Goal: Task Accomplishment & Management: Manage account settings

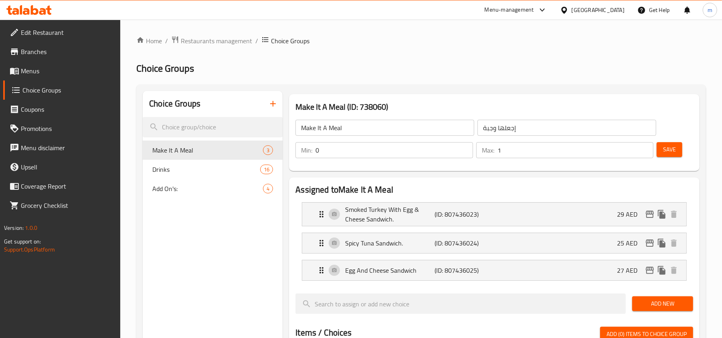
click at [561, 7] on icon at bounding box center [564, 10] width 8 height 8
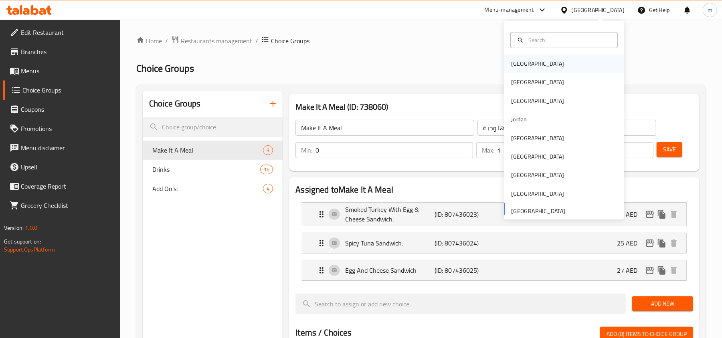
click at [511, 61] on div "[GEOGRAPHIC_DATA]" at bounding box center [537, 63] width 53 height 9
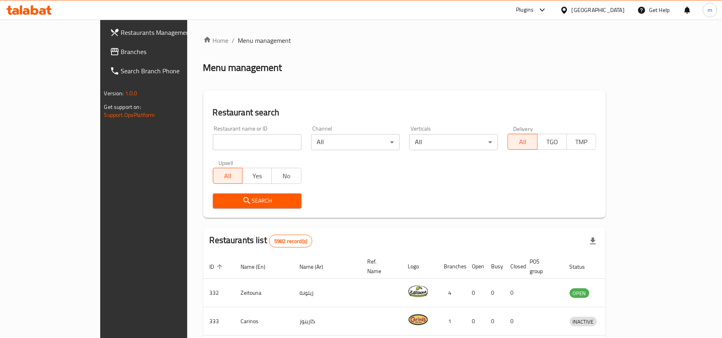
click at [611, 7] on div "Bahrain" at bounding box center [597, 10] width 53 height 9
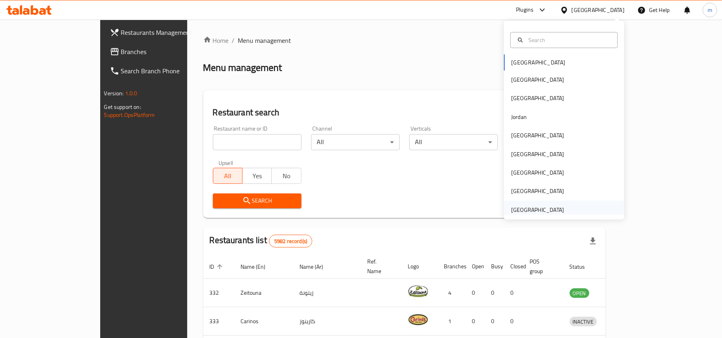
click at [542, 206] on div "[GEOGRAPHIC_DATA]" at bounding box center [537, 210] width 53 height 9
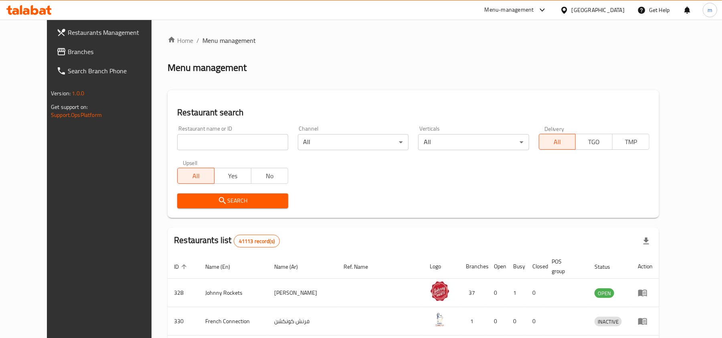
click at [68, 50] on span "Branches" at bounding box center [114, 52] width 93 height 10
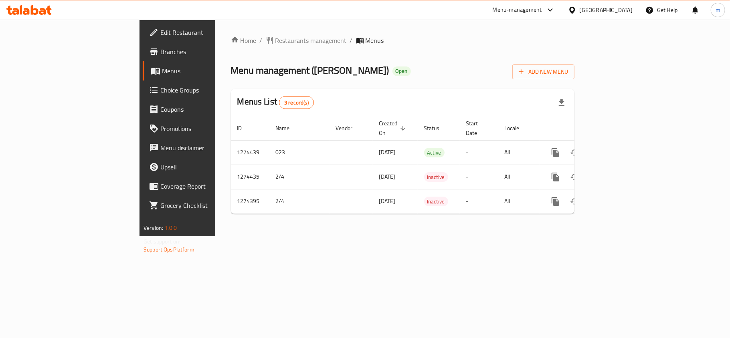
click at [597, 10] on div "[GEOGRAPHIC_DATA]" at bounding box center [605, 10] width 53 height 9
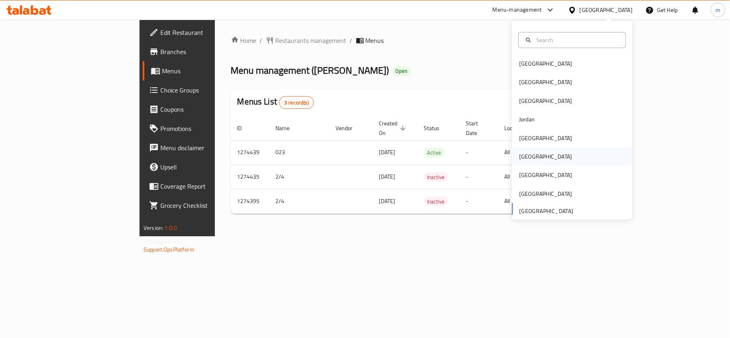
click at [534, 159] on div "[GEOGRAPHIC_DATA]" at bounding box center [572, 156] width 120 height 18
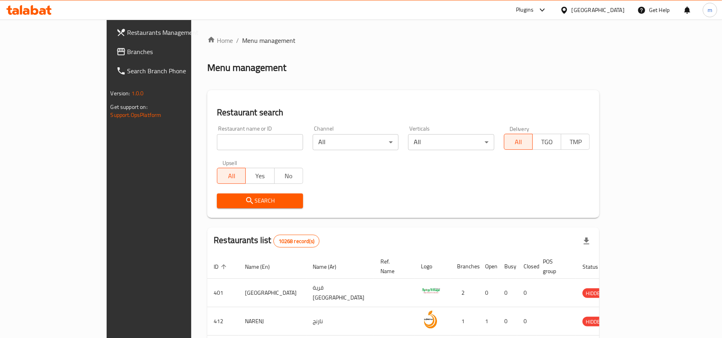
click at [127, 48] on span "Branches" at bounding box center [173, 52] width 93 height 10
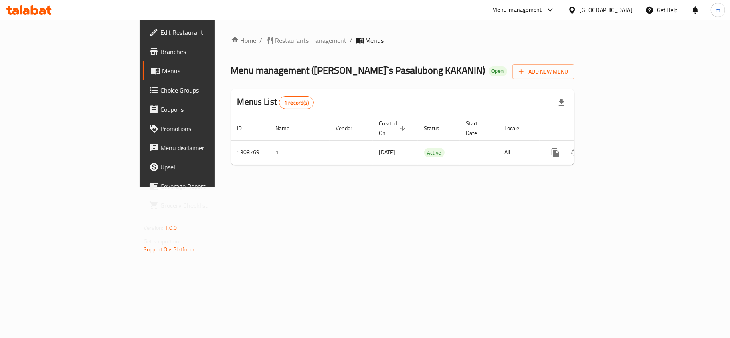
click at [576, 10] on icon at bounding box center [572, 10] width 8 height 8
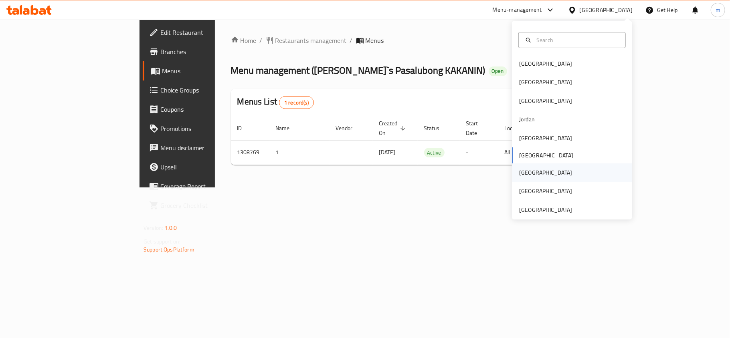
click at [524, 168] on div "Qatar" at bounding box center [545, 172] width 53 height 9
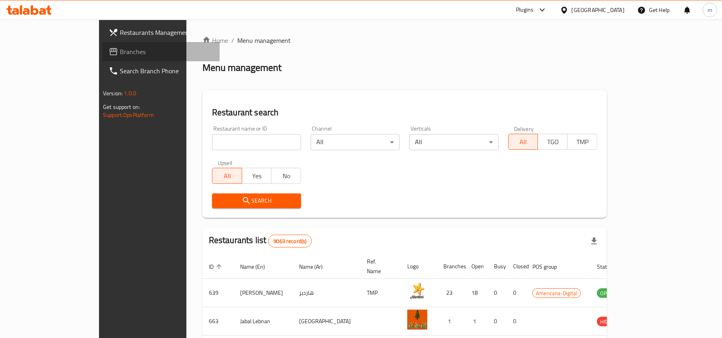
click at [109, 54] on icon at bounding box center [114, 52] width 10 height 10
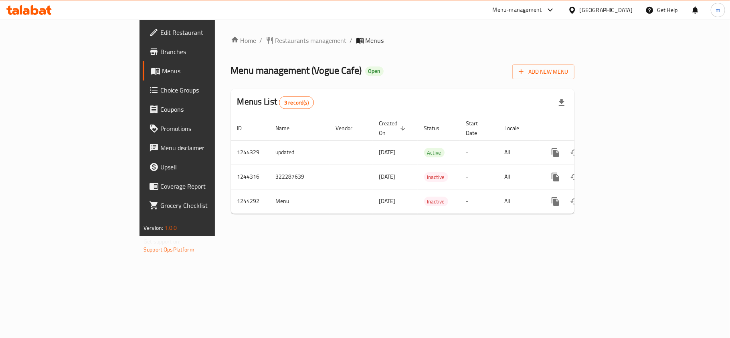
click at [630, 13] on div "[GEOGRAPHIC_DATA]" at bounding box center [605, 10] width 53 height 9
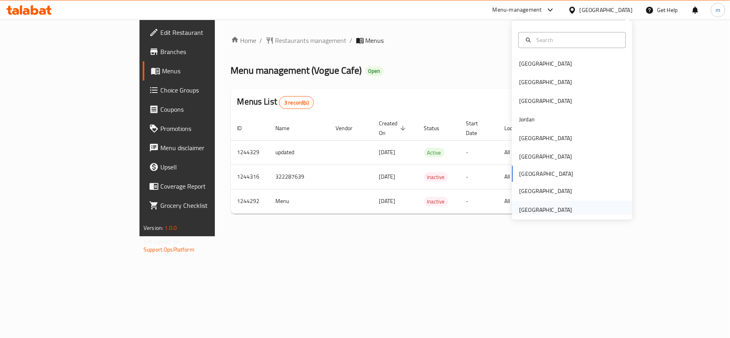
click at [550, 213] on div "[GEOGRAPHIC_DATA]" at bounding box center [545, 210] width 53 height 9
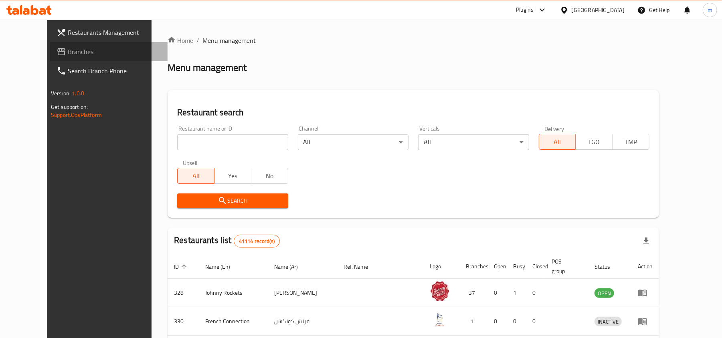
click at [50, 45] on link "Branches" at bounding box center [108, 51] width 117 height 19
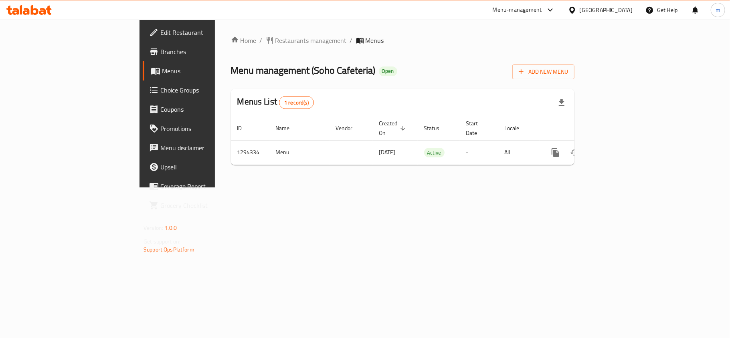
click at [231, 47] on div "Home / Restaurants management / Menus Menu management ( Soho Cafeteria ) Open A…" at bounding box center [402, 104] width 343 height 136
click at [275, 43] on span "Restaurants management" at bounding box center [310, 41] width 71 height 10
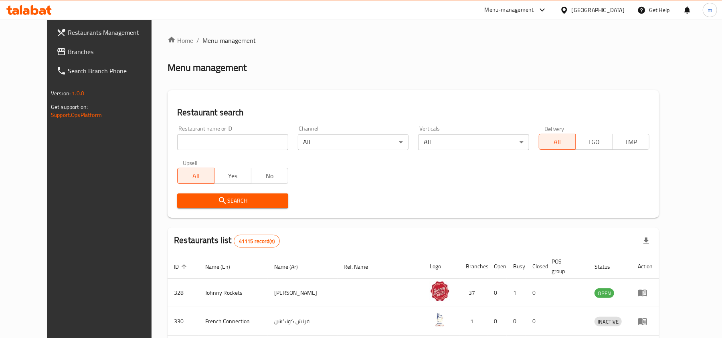
click at [68, 50] on span "Branches" at bounding box center [114, 52] width 93 height 10
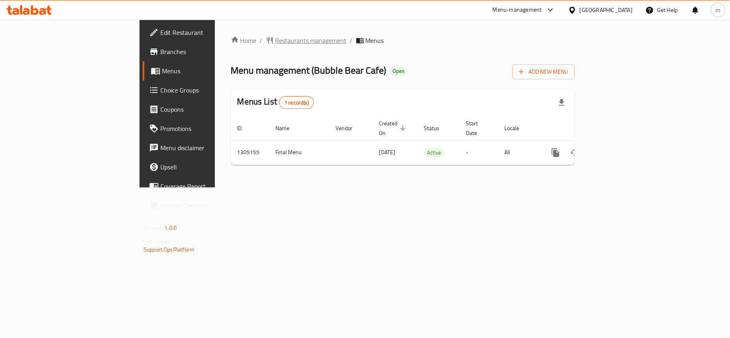
click at [275, 41] on span "Restaurants management" at bounding box center [310, 41] width 71 height 10
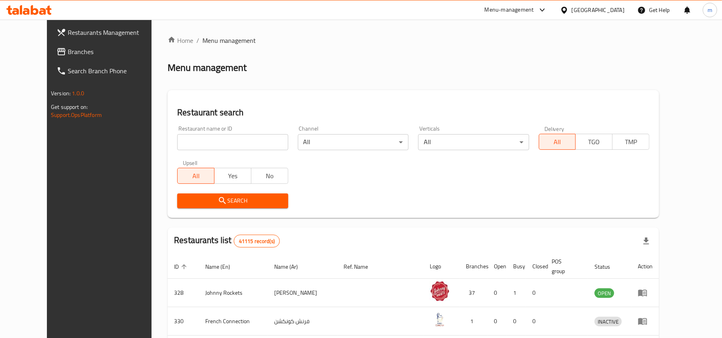
click at [68, 48] on span "Branches" at bounding box center [114, 52] width 93 height 10
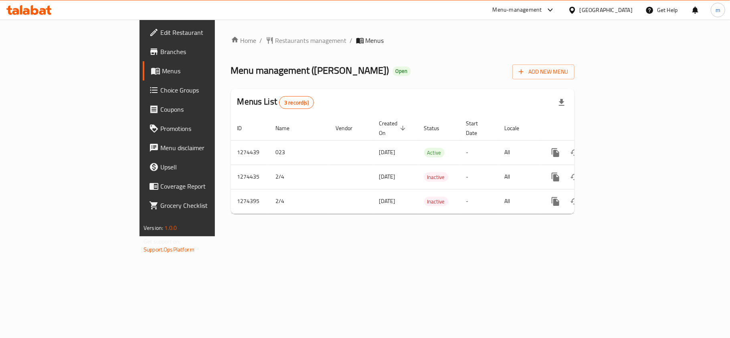
click at [587, 13] on div "[GEOGRAPHIC_DATA]" at bounding box center [605, 10] width 53 height 9
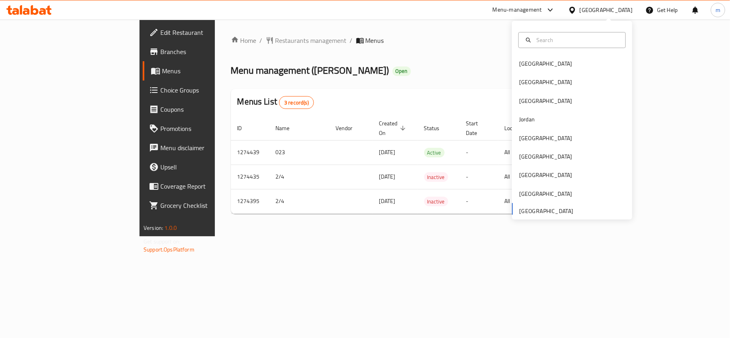
click at [411, 63] on div "Menu management ( Jamrah Forn ) Open Add New Menu" at bounding box center [402, 70] width 343 height 18
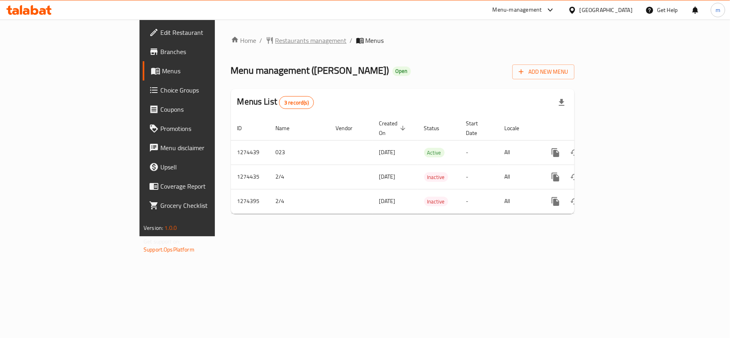
click at [275, 42] on span "Restaurants management" at bounding box center [310, 41] width 71 height 10
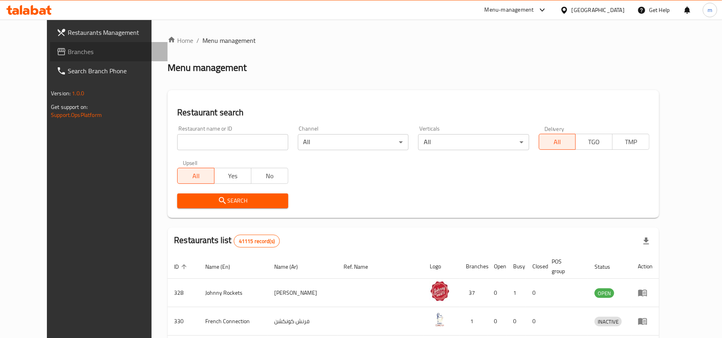
click at [68, 50] on span "Branches" at bounding box center [114, 52] width 93 height 10
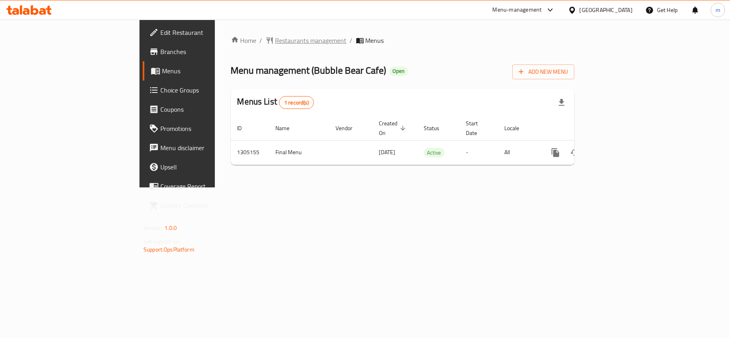
click at [275, 41] on span "Restaurants management" at bounding box center [310, 41] width 71 height 10
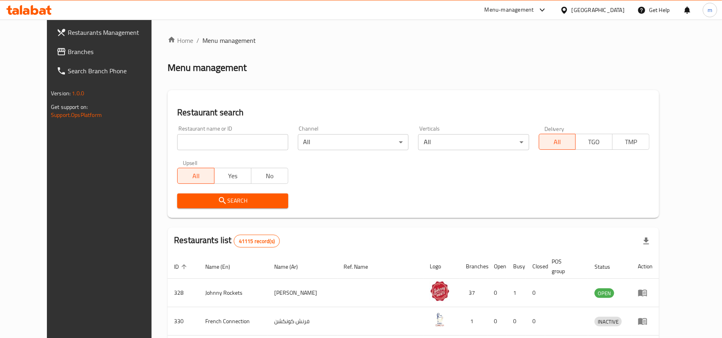
click at [68, 50] on span "Branches" at bounding box center [114, 52] width 93 height 10
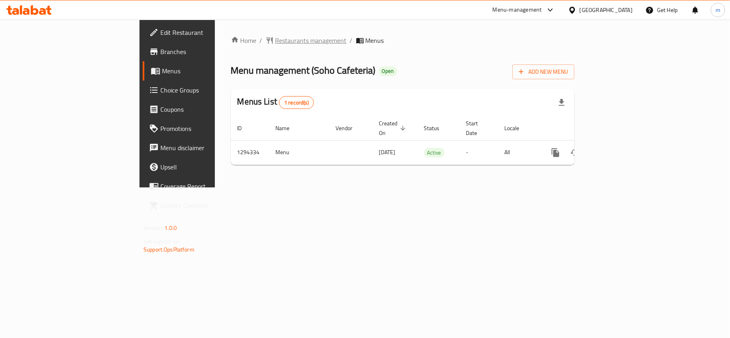
click at [275, 42] on span "Restaurants management" at bounding box center [310, 41] width 71 height 10
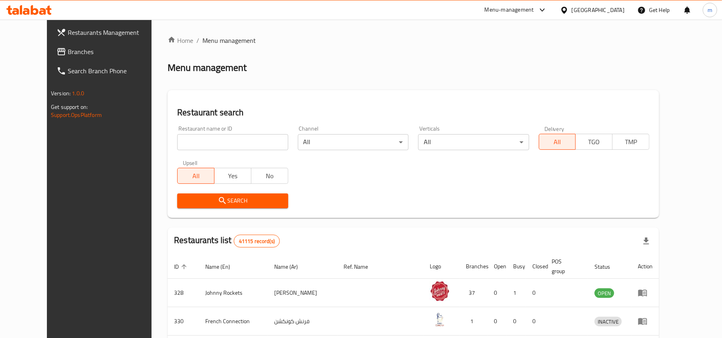
click at [76, 46] on link "Branches" at bounding box center [108, 51] width 117 height 19
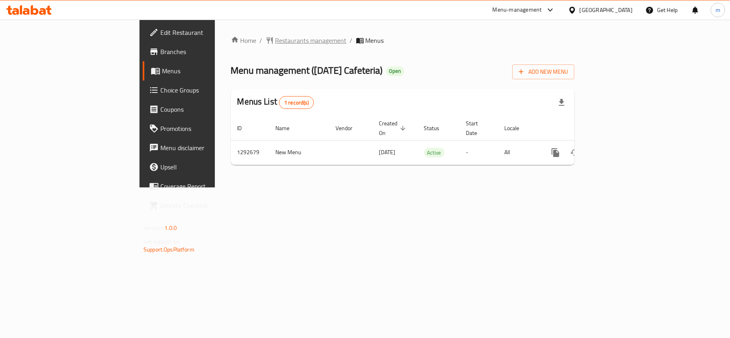
click at [275, 37] on span "Restaurants management" at bounding box center [310, 41] width 71 height 10
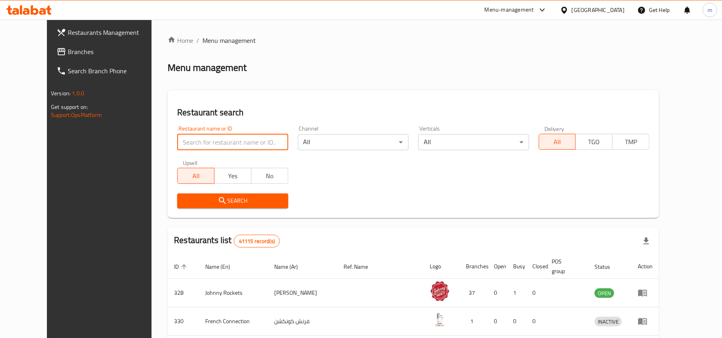
click at [177, 142] on input "search" at bounding box center [232, 142] width 111 height 16
paste input "699190"
type input "699190"
click button "Search" at bounding box center [232, 201] width 111 height 15
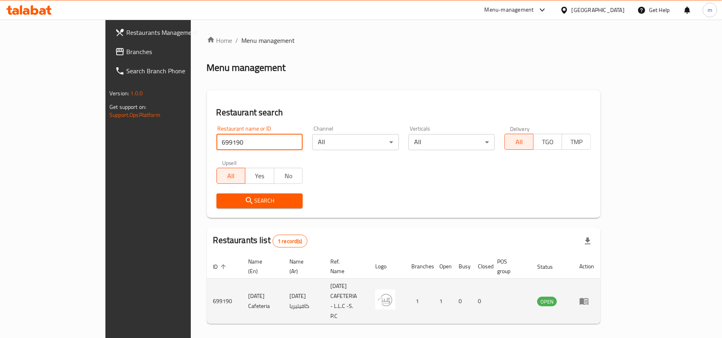
scroll to position [4, 0]
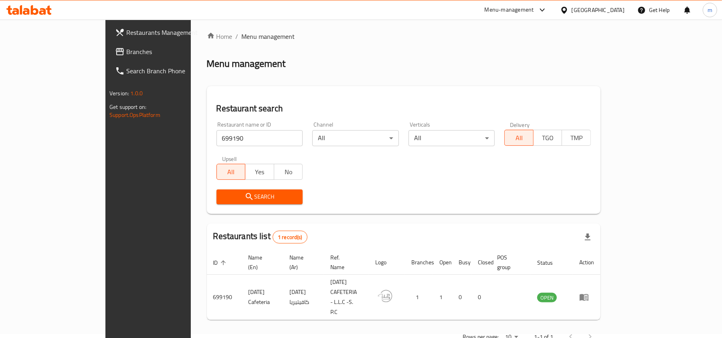
drag, startPoint x: 34, startPoint y: 55, endPoint x: 8, endPoint y: 58, distance: 25.9
click at [126, 55] on span "Branches" at bounding box center [172, 52] width 93 height 10
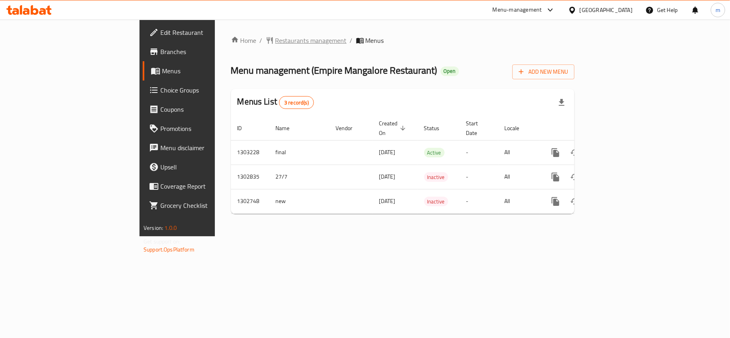
click at [275, 43] on span "Restaurants management" at bounding box center [310, 41] width 71 height 10
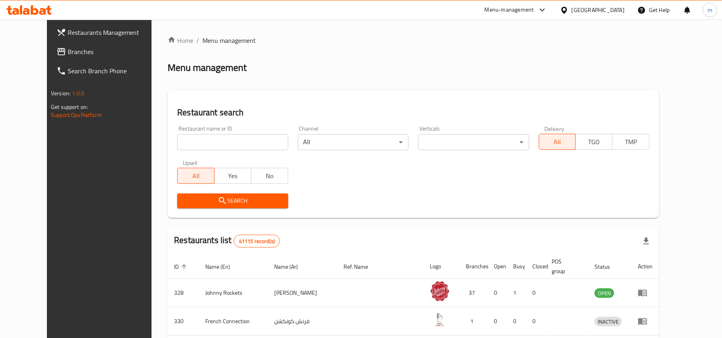
click at [68, 52] on span "Branches" at bounding box center [114, 52] width 93 height 10
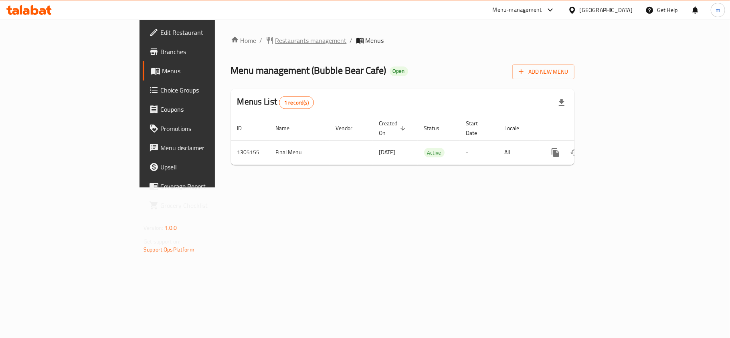
click at [275, 45] on span "Restaurants management" at bounding box center [310, 41] width 71 height 10
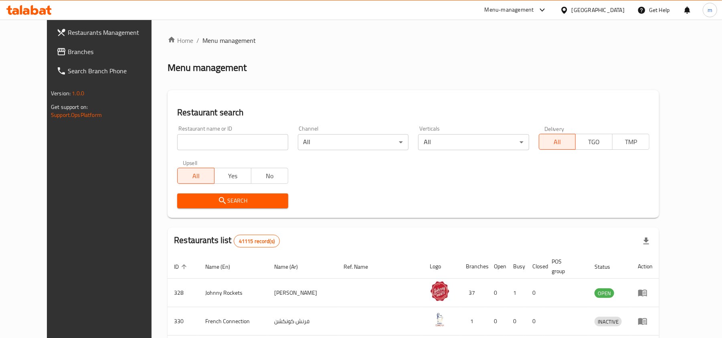
click at [183, 138] on input "search" at bounding box center [232, 142] width 111 height 16
paste input "703485"
type input "703485"
click button "Search" at bounding box center [232, 201] width 111 height 15
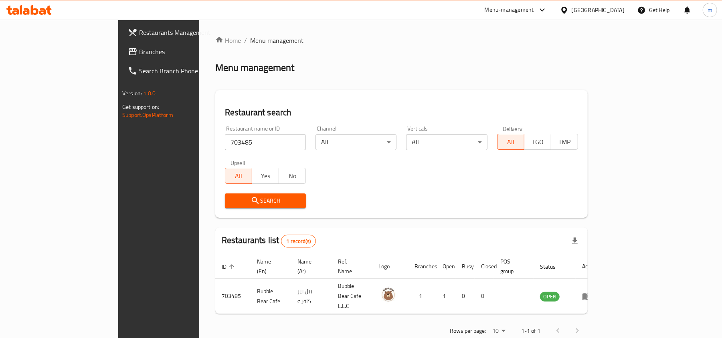
click at [121, 61] on link "Search Branch Phone" at bounding box center [179, 70] width 117 height 19
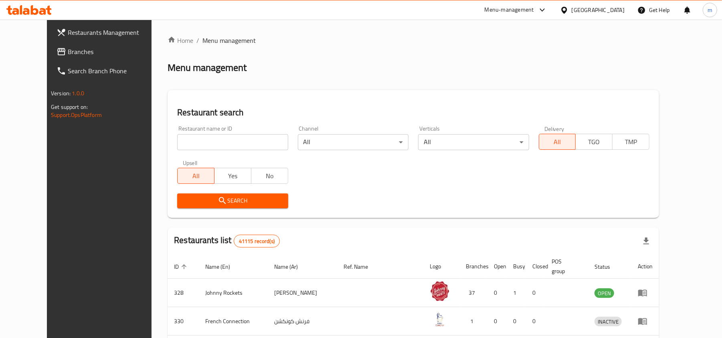
click at [50, 42] on link "Branches" at bounding box center [108, 51] width 117 height 19
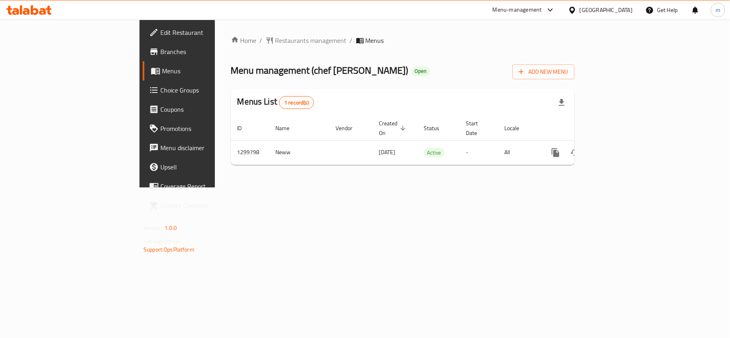
click at [609, 9] on div "[GEOGRAPHIC_DATA]" at bounding box center [605, 10] width 53 height 9
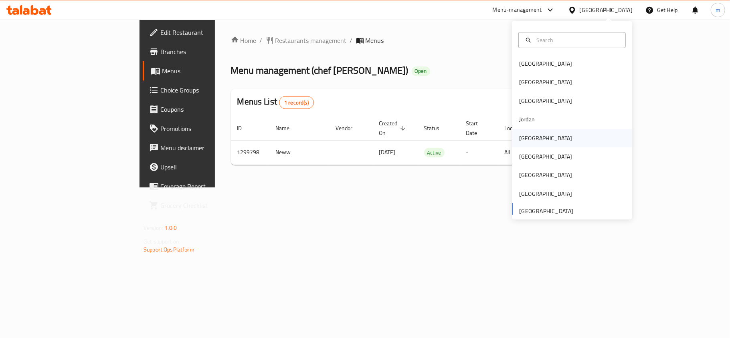
click at [523, 139] on div "Kuwait" at bounding box center [545, 138] width 53 height 9
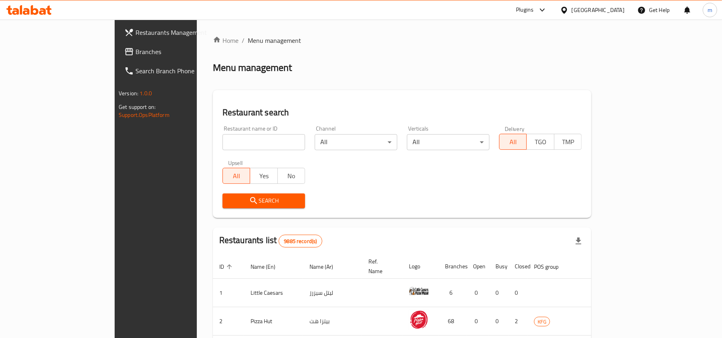
click at [222, 139] on input "search" at bounding box center [263, 142] width 83 height 16
paste input "32958"
type input "32958"
click at [229, 206] on span "Search" at bounding box center [264, 201] width 70 height 10
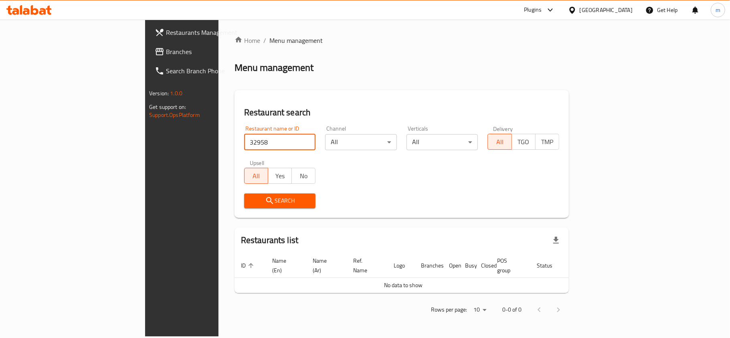
drag, startPoint x: 175, startPoint y: 143, endPoint x: 103, endPoint y: 162, distance: 75.3
click at [145, 162] on div "Restaurants Management Branches Search Branch Phone Version: 1.0.0 Get support …" at bounding box center [364, 178] width 439 height 317
click at [302, 86] on div "Home / Menu management Menu management Restaurant search Restaurant name or ID …" at bounding box center [401, 178] width 334 height 285
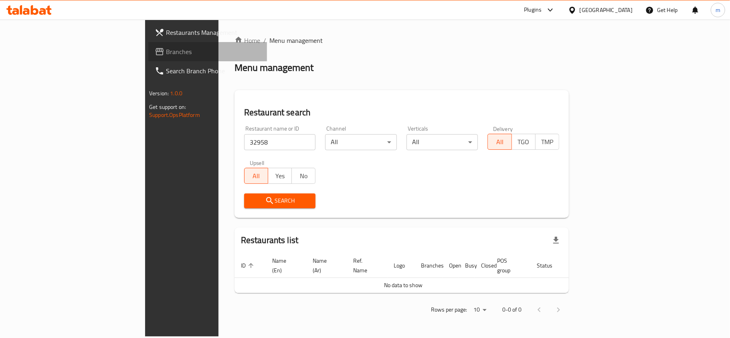
click at [166, 54] on span "Branches" at bounding box center [213, 52] width 95 height 10
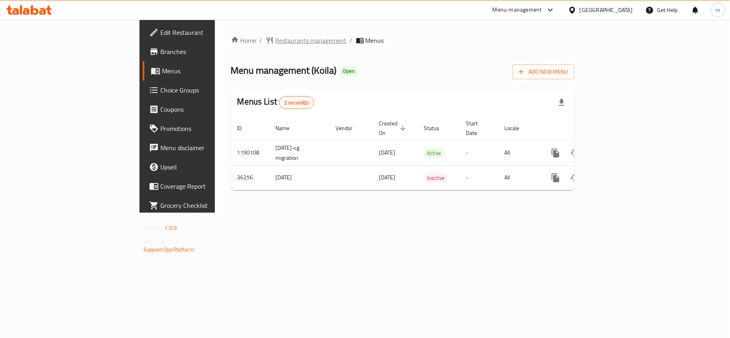
click at [275, 36] on span "Restaurants management" at bounding box center [310, 41] width 71 height 10
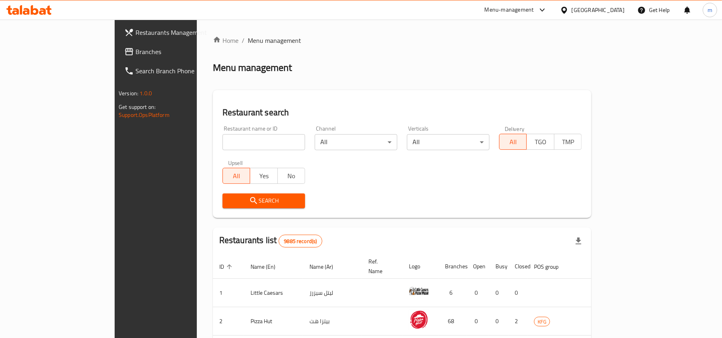
drag, startPoint x: 39, startPoint y: 54, endPoint x: 36, endPoint y: 58, distance: 4.6
click at [135, 54] on span "Branches" at bounding box center [181, 52] width 93 height 10
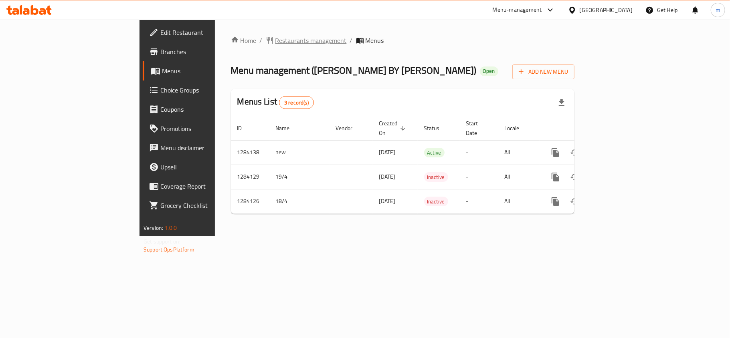
click at [275, 44] on span "Restaurants management" at bounding box center [310, 41] width 71 height 10
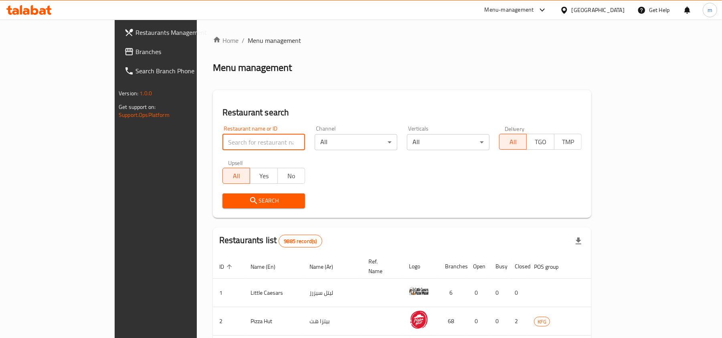
click at [222, 140] on input "search" at bounding box center [263, 142] width 83 height 16
paste input "695586"
type input "695586"
click button "Search" at bounding box center [263, 201] width 83 height 15
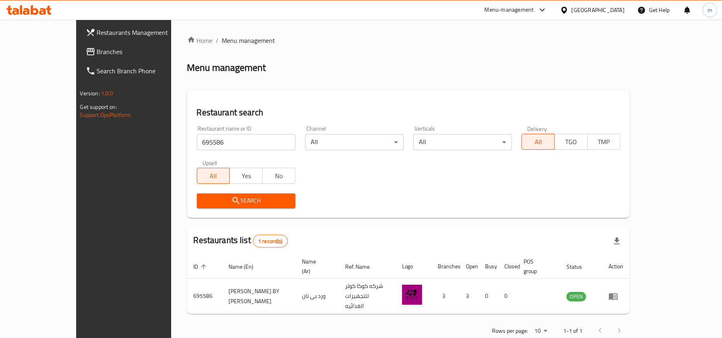
click at [592, 11] on div "Kuwait" at bounding box center [591, 9] width 77 height 19
click at [600, 15] on div "Kuwait" at bounding box center [591, 9] width 77 height 19
click at [568, 10] on icon at bounding box center [564, 10] width 8 height 8
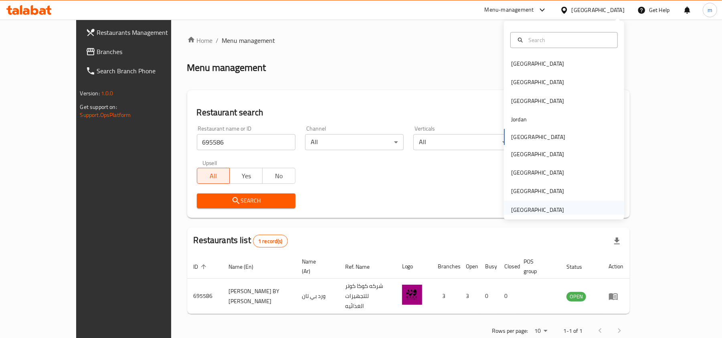
click at [571, 204] on div "[GEOGRAPHIC_DATA]" at bounding box center [564, 210] width 120 height 18
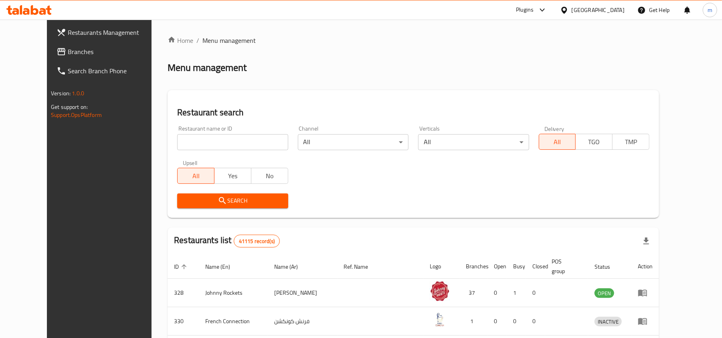
click at [68, 48] on span "Branches" at bounding box center [114, 52] width 93 height 10
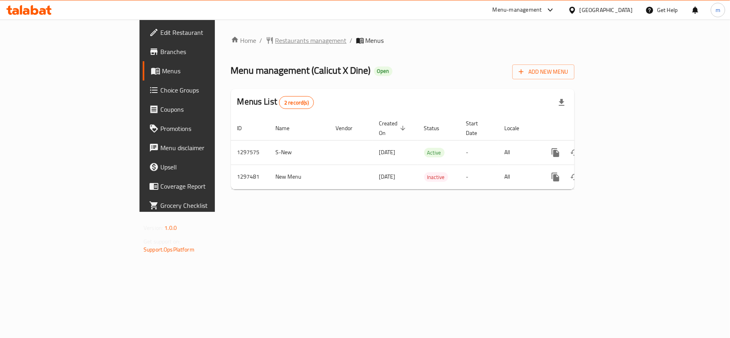
click at [275, 42] on span "Restaurants management" at bounding box center [310, 41] width 71 height 10
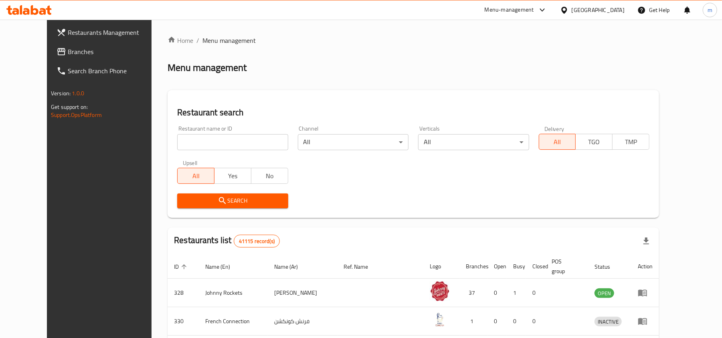
drag, startPoint x: 50, startPoint y: 52, endPoint x: 44, endPoint y: 60, distance: 10.0
click at [68, 52] on span "Branches" at bounding box center [114, 52] width 93 height 10
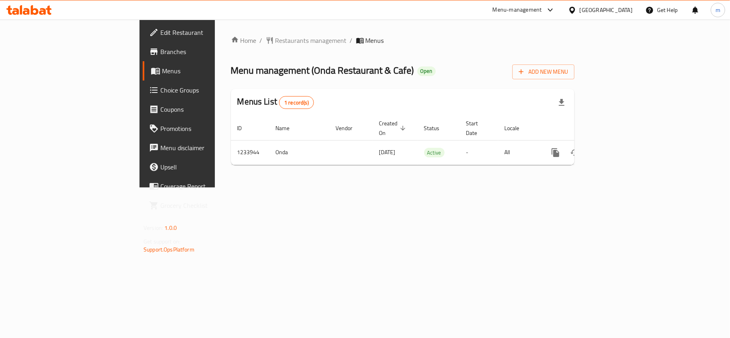
drag, startPoint x: 220, startPoint y: 271, endPoint x: 228, endPoint y: 270, distance: 8.5
click at [222, 187] on div "Home / Restaurants management / Menus Menu management ( Onda Restaurant & Cafe …" at bounding box center [402, 104] width 375 height 168
click at [275, 40] on span "Restaurants management" at bounding box center [310, 41] width 71 height 10
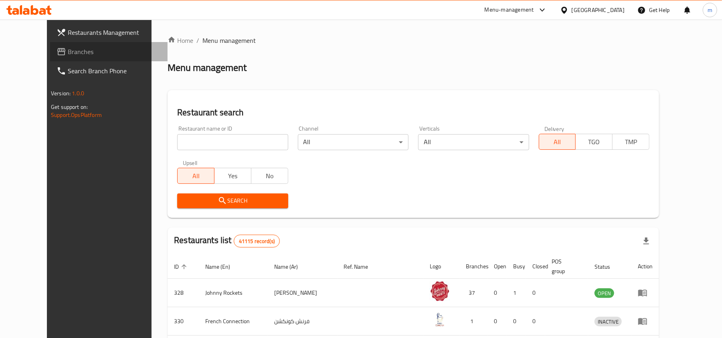
click at [50, 44] on link "Branches" at bounding box center [108, 51] width 117 height 19
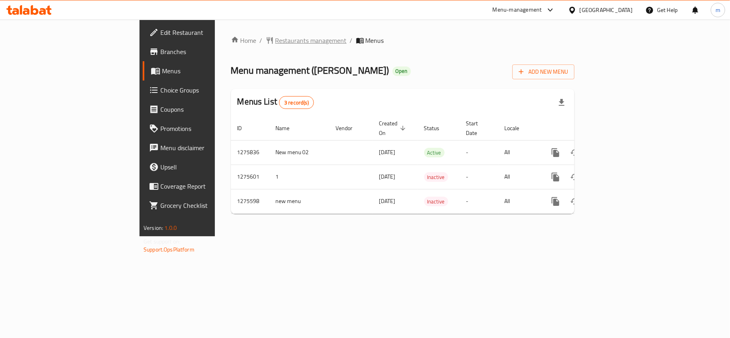
click at [275, 45] on span "Restaurants management" at bounding box center [310, 41] width 71 height 10
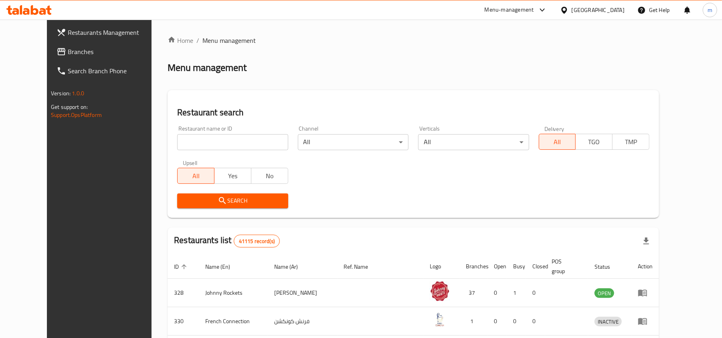
click at [177, 141] on input "search" at bounding box center [232, 142] width 111 height 16
paste input "691633"
type input "691633"
click button "Search" at bounding box center [232, 201] width 111 height 15
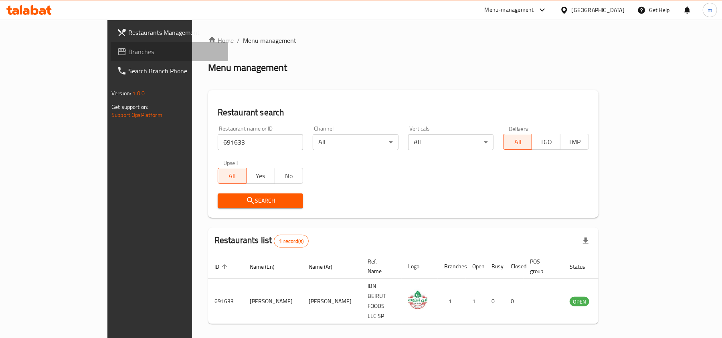
click at [128, 50] on span "Branches" at bounding box center [174, 52] width 93 height 10
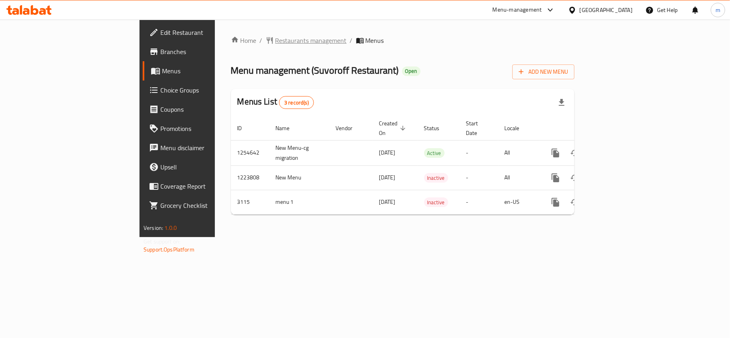
click at [275, 39] on span "Restaurants management" at bounding box center [310, 41] width 71 height 10
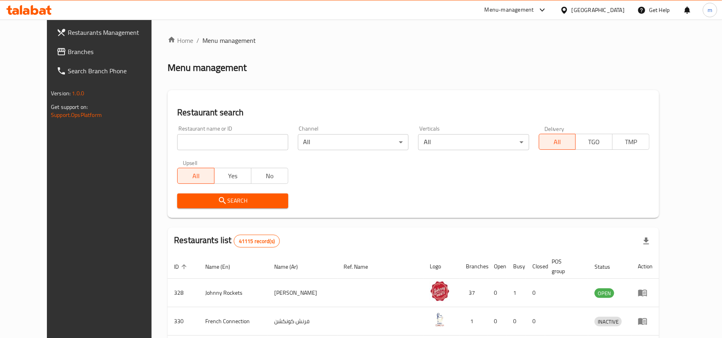
click at [177, 139] on input "search" at bounding box center [232, 142] width 111 height 16
paste input "2064"
type input "2064"
click button "Search" at bounding box center [232, 201] width 111 height 15
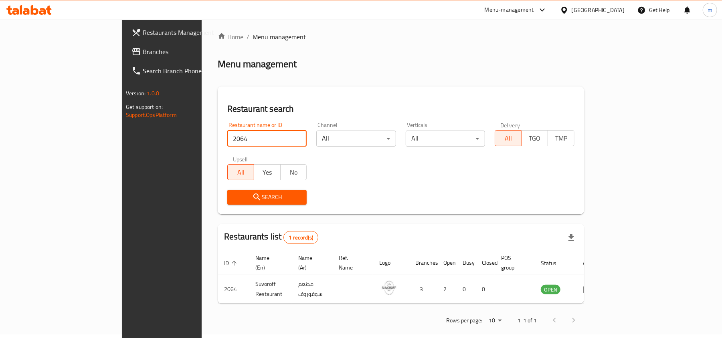
scroll to position [4, 0]
click at [125, 58] on link "Branches" at bounding box center [183, 51] width 117 height 19
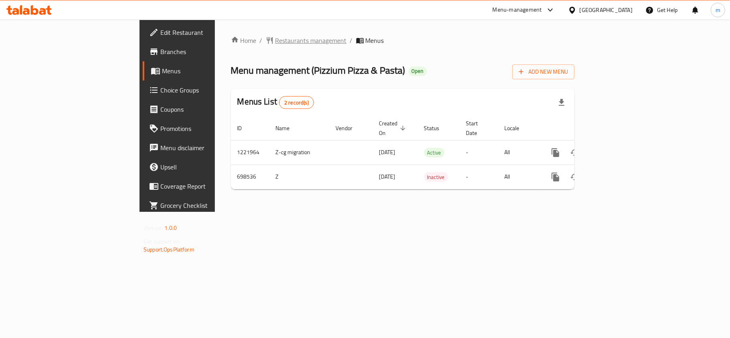
click at [275, 36] on span "Restaurants management" at bounding box center [310, 41] width 71 height 10
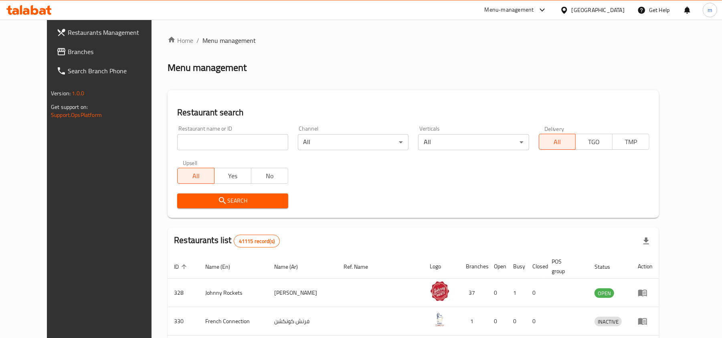
click at [187, 144] on input "search" at bounding box center [232, 142] width 111 height 16
paste input "642683"
type input "642683"
click button "Search" at bounding box center [232, 201] width 111 height 15
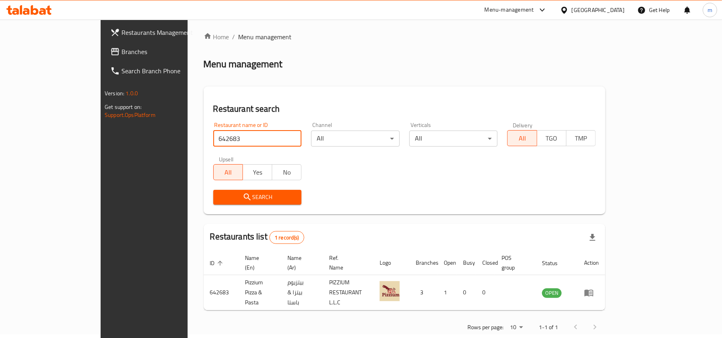
scroll to position [4, 0]
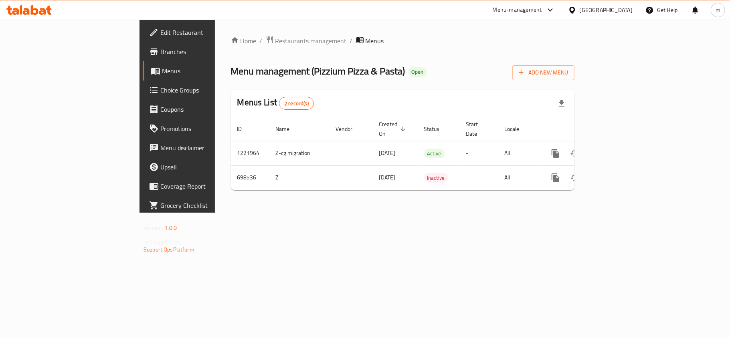
click at [143, 96] on link "Choice Groups" at bounding box center [202, 90] width 119 height 19
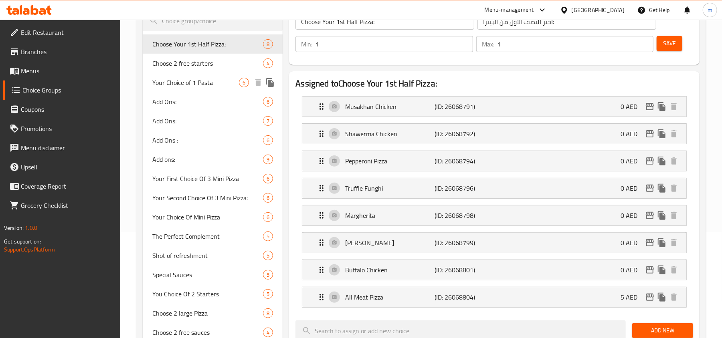
scroll to position [107, 0]
click at [190, 236] on span "The Perfect Complement" at bounding box center [195, 236] width 87 height 10
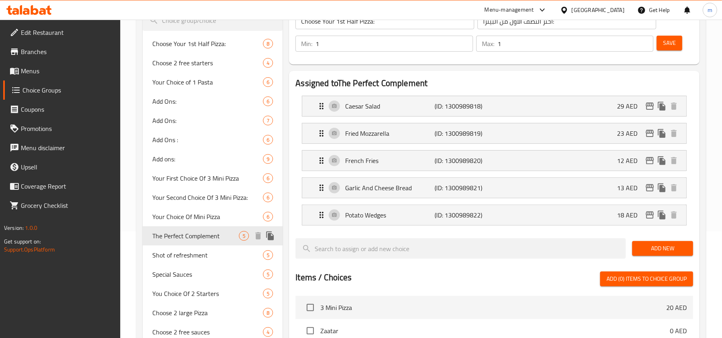
type input "The Perfect Complement"
type input "التكملة المثالية"
type input "0"
type input "5"
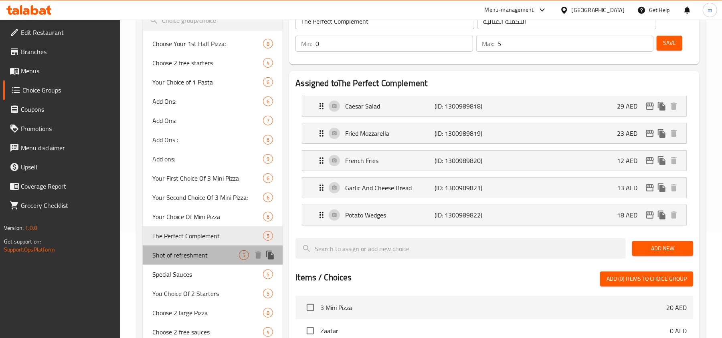
click at [188, 258] on span "Shot of refreshment" at bounding box center [195, 255] width 87 height 10
type input "Shot of refreshment"
type input "جرعة من الإنتعاش"
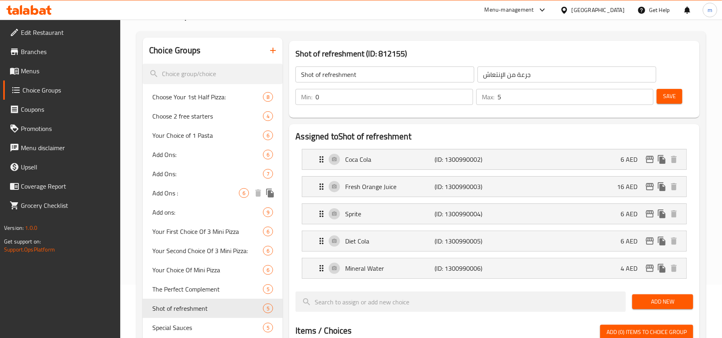
scroll to position [160, 0]
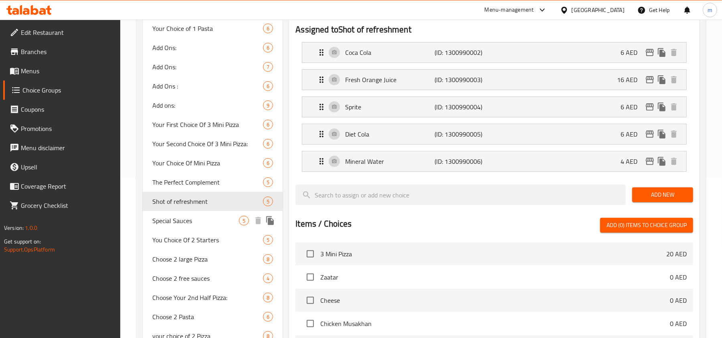
click at [191, 225] on span "Special Sauces" at bounding box center [195, 221] width 87 height 10
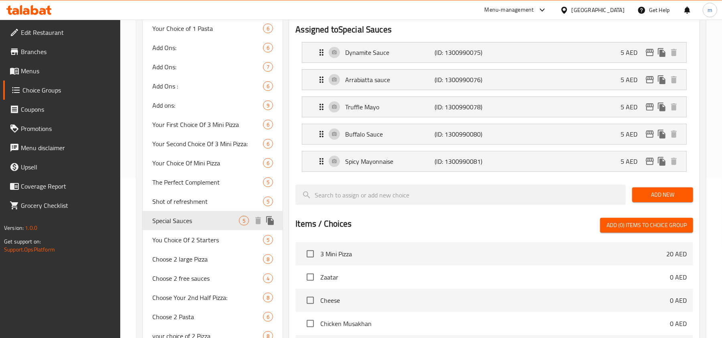
type input "Special Sauces"
type input "صوصات مميزة"
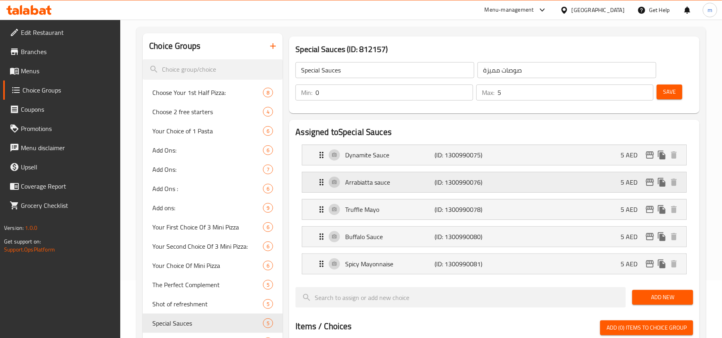
scroll to position [53, 0]
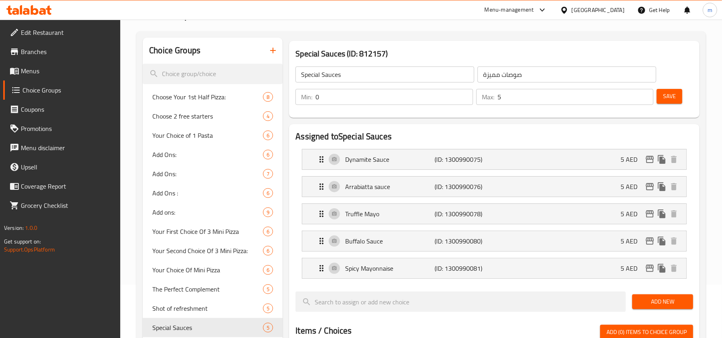
click at [19, 8] on icon at bounding box center [28, 10] width 45 height 10
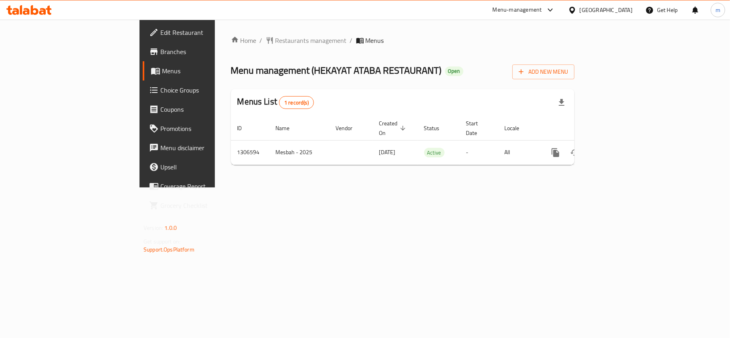
click at [231, 48] on div "Home / Restaurants management / Menus Menu management ( HEKAYAT ATABA RESTAURAN…" at bounding box center [402, 104] width 343 height 136
click at [275, 44] on span "Restaurants management" at bounding box center [310, 41] width 71 height 10
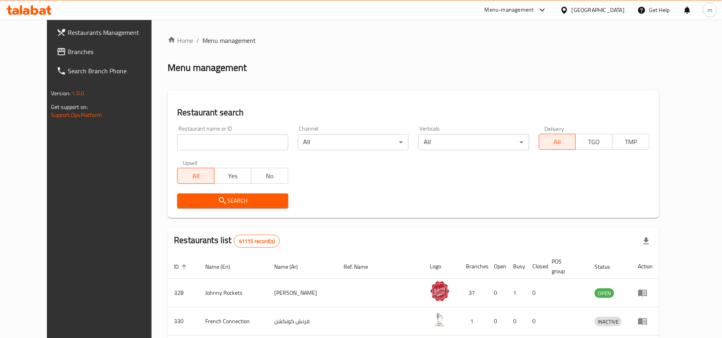
click at [177, 134] on input "search" at bounding box center [232, 142] width 111 height 16
paste input "704169"
type input "704169"
click button "Search" at bounding box center [232, 201] width 111 height 15
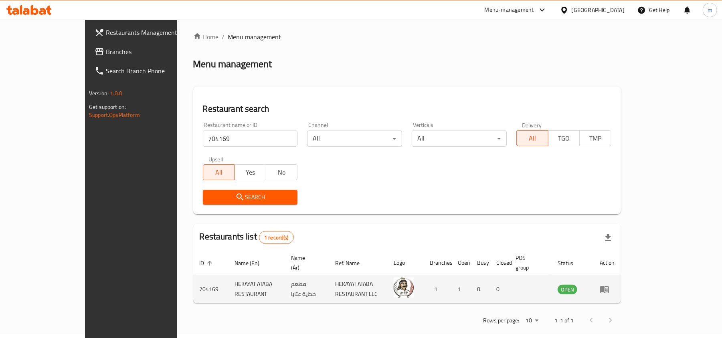
scroll to position [4, 0]
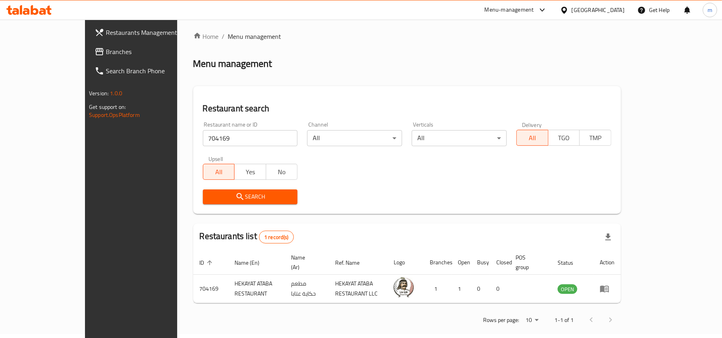
click at [584, 67] on div "Menu management" at bounding box center [406, 63] width 427 height 13
click at [563, 13] on icon at bounding box center [564, 10] width 8 height 8
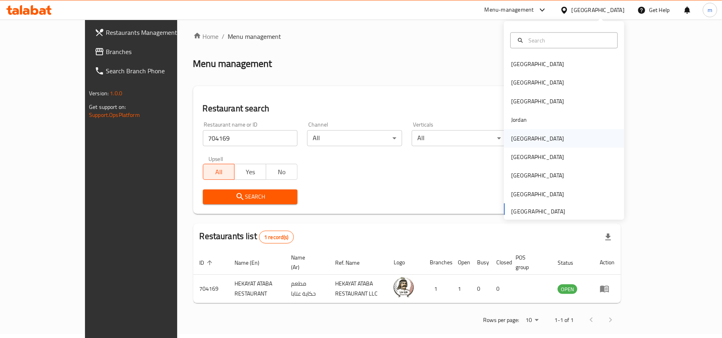
click at [529, 147] on div "[GEOGRAPHIC_DATA]" at bounding box center [564, 138] width 120 height 18
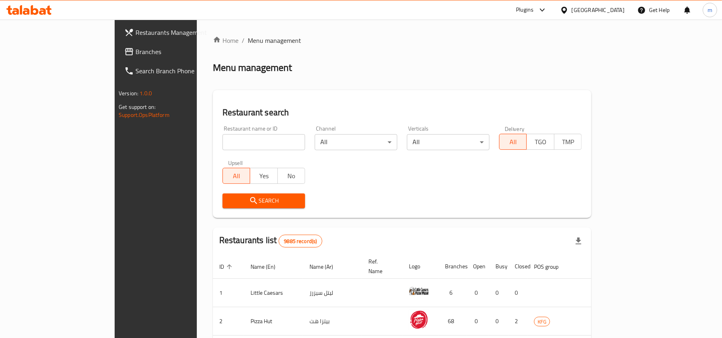
drag, startPoint x: 73, startPoint y: 50, endPoint x: 83, endPoint y: 50, distance: 10.4
click at [135, 50] on span "Branches" at bounding box center [181, 52] width 93 height 10
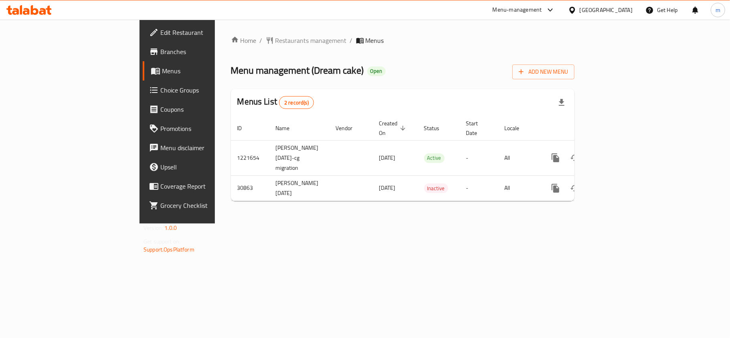
click at [225, 33] on div "Home / Restaurants management / Menus Menu management ( Dream cake ) Open Add N…" at bounding box center [402, 122] width 375 height 204
click at [275, 38] on span "Restaurants management" at bounding box center [310, 41] width 71 height 10
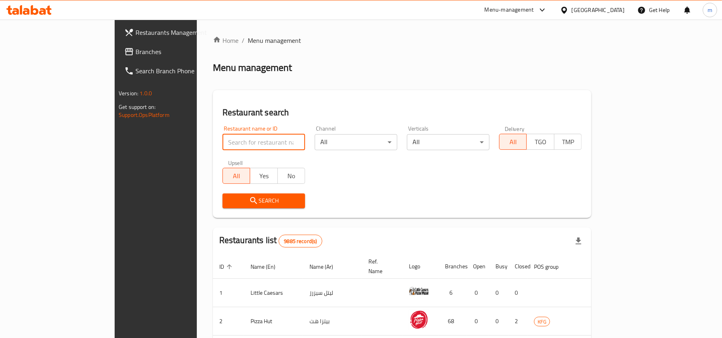
click at [222, 143] on input "search" at bounding box center [263, 142] width 83 height 16
paste input "15835"
type input "15835"
click button "Search" at bounding box center [263, 201] width 83 height 15
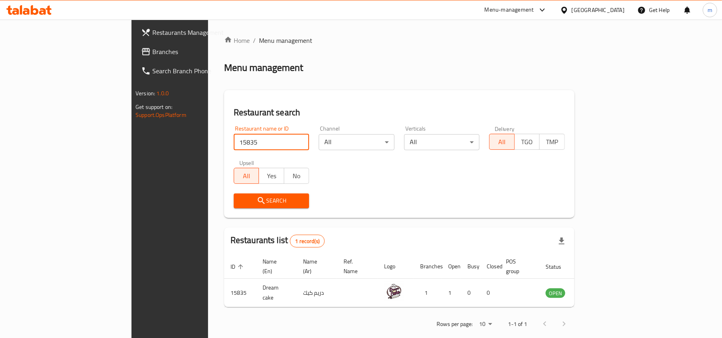
click at [567, 8] on icon at bounding box center [564, 9] width 6 height 7
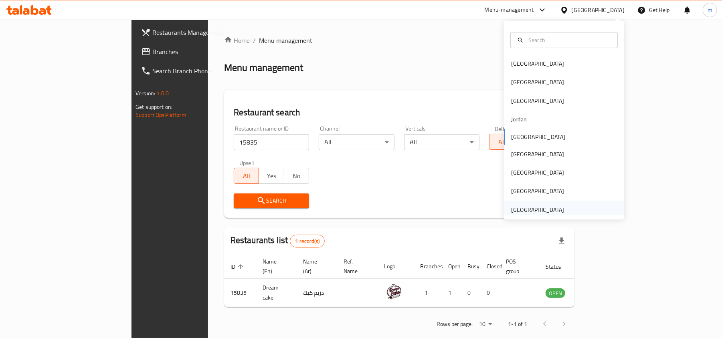
click at [550, 208] on div "[GEOGRAPHIC_DATA]" at bounding box center [537, 210] width 53 height 9
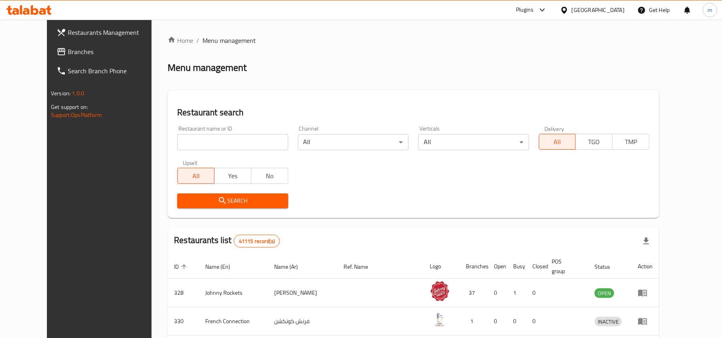
click at [68, 49] on span "Branches" at bounding box center [114, 52] width 93 height 10
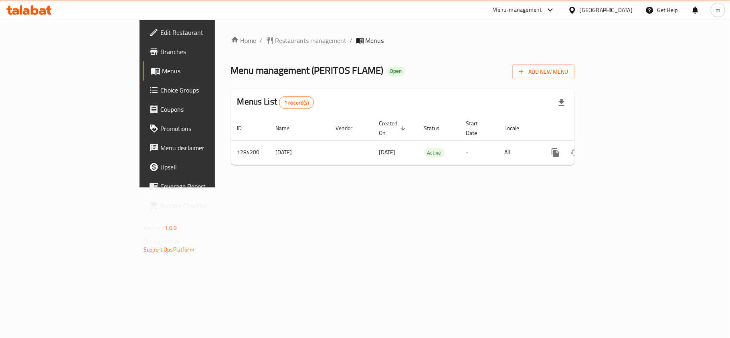
click at [231, 46] on div "Home / Restaurants management / Menus Menu management ( PERITOS FLAME ) Open Ad…" at bounding box center [402, 104] width 343 height 136
click at [275, 42] on span "Restaurants management" at bounding box center [310, 41] width 71 height 10
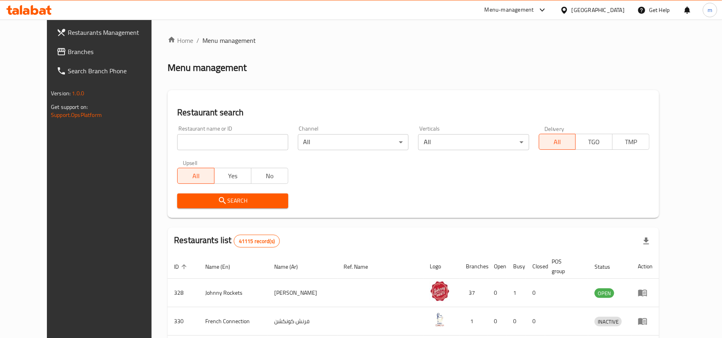
click at [68, 48] on span "Branches" at bounding box center [114, 52] width 93 height 10
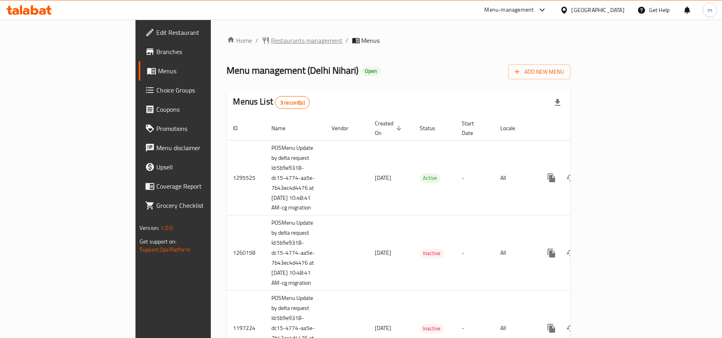
click at [271, 42] on span "Restaurants management" at bounding box center [306, 41] width 71 height 10
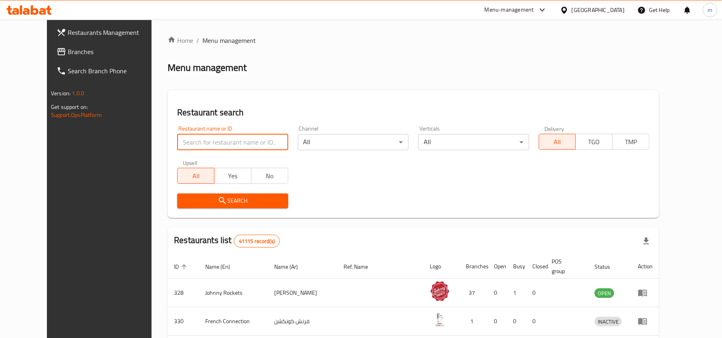
click at [177, 145] on input "search" at bounding box center [232, 142] width 111 height 16
paste input "12616"
type input "12616"
click button "Search" at bounding box center [232, 201] width 111 height 15
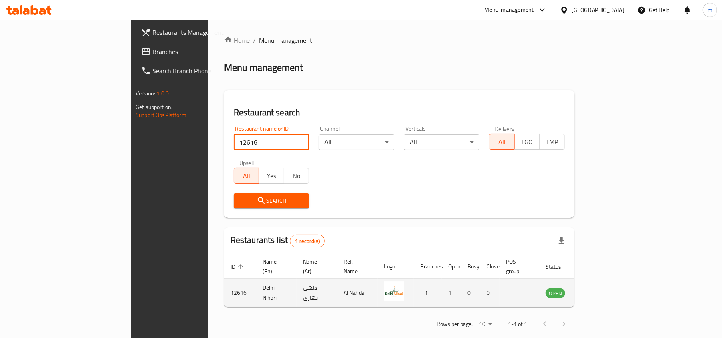
scroll to position [4, 0]
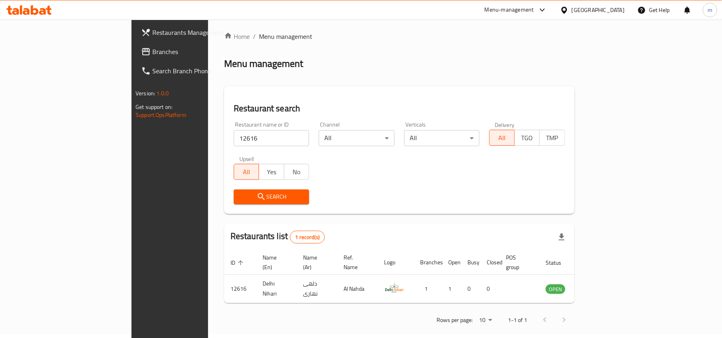
click at [619, 10] on div "[GEOGRAPHIC_DATA]" at bounding box center [597, 10] width 53 height 9
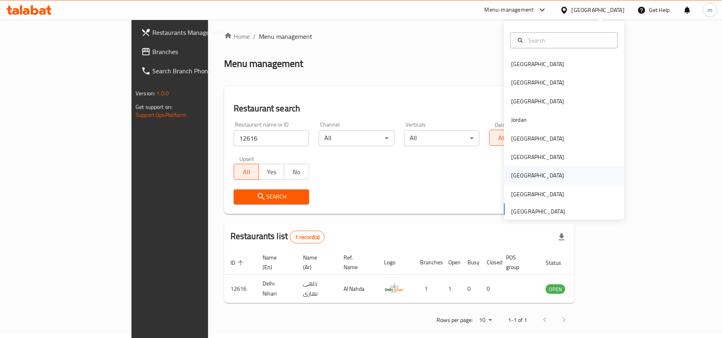
click at [511, 177] on div "Qatar" at bounding box center [537, 175] width 53 height 9
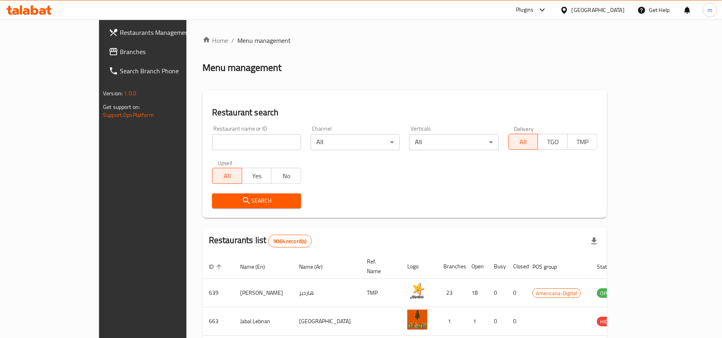
click at [120, 47] on span "Branches" at bounding box center [166, 52] width 93 height 10
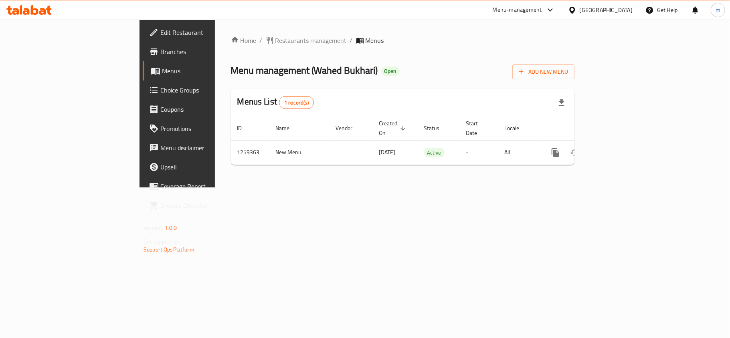
click at [606, 12] on div "[GEOGRAPHIC_DATA]" at bounding box center [599, 9] width 77 height 19
click at [576, 10] on icon at bounding box center [572, 10] width 8 height 8
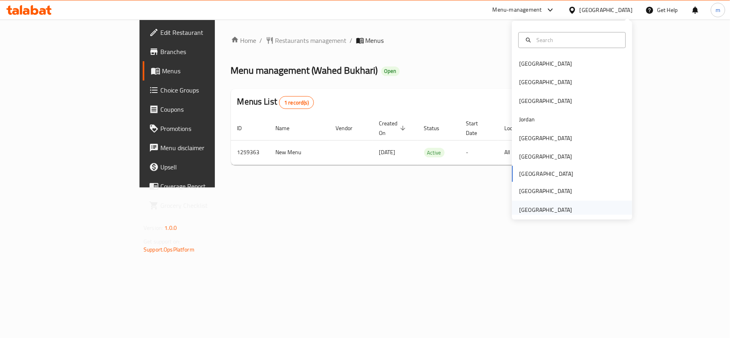
click at [542, 204] on div "[GEOGRAPHIC_DATA]" at bounding box center [545, 210] width 66 height 18
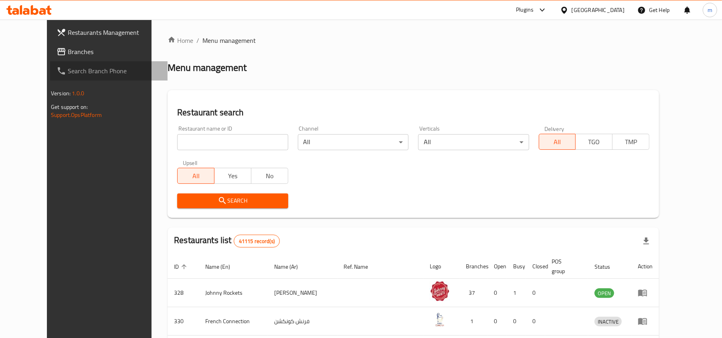
click at [50, 64] on link "Search Branch Phone" at bounding box center [108, 70] width 117 height 19
click at [68, 52] on span "Branches" at bounding box center [114, 52] width 93 height 10
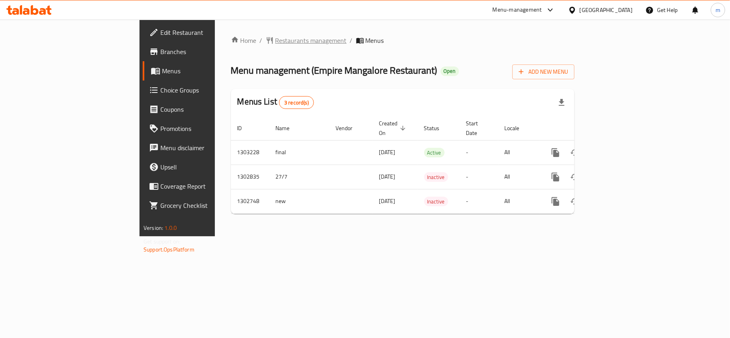
click at [275, 37] on span "Restaurants management" at bounding box center [310, 41] width 71 height 10
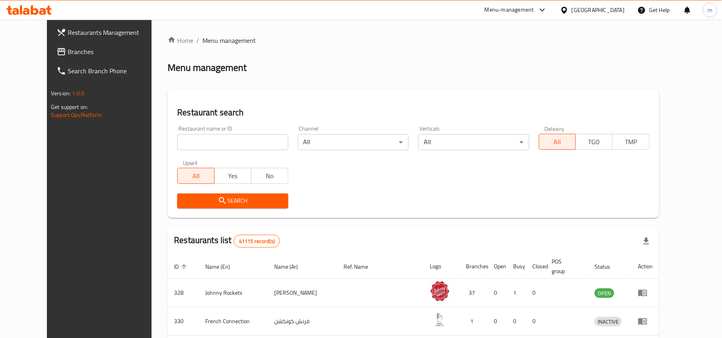
drag, startPoint x: 48, startPoint y: 53, endPoint x: 56, endPoint y: 53, distance: 8.0
click at [68, 53] on span "Branches" at bounding box center [114, 52] width 93 height 10
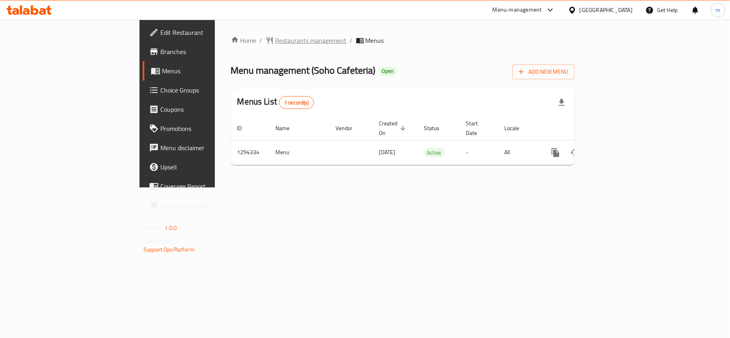
click at [275, 42] on span "Restaurants management" at bounding box center [310, 41] width 71 height 10
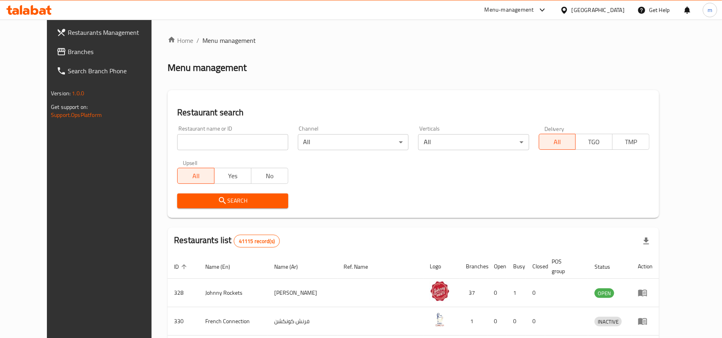
click at [68, 53] on span "Branches" at bounding box center [114, 52] width 93 height 10
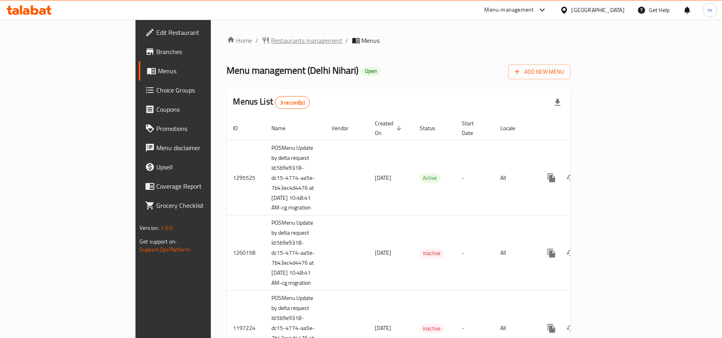
click at [271, 39] on span "Restaurants management" at bounding box center [306, 41] width 71 height 10
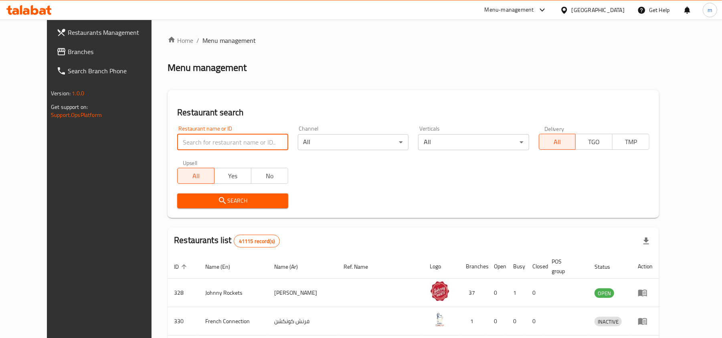
click at [177, 141] on input "search" at bounding box center [232, 142] width 111 height 16
paste input "12616"
type input "12616"
click button "Search" at bounding box center [232, 201] width 111 height 15
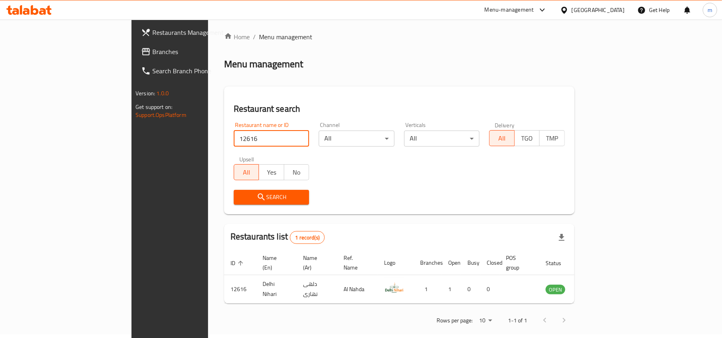
scroll to position [4, 0]
click at [600, 13] on div "[GEOGRAPHIC_DATA]" at bounding box center [597, 10] width 53 height 9
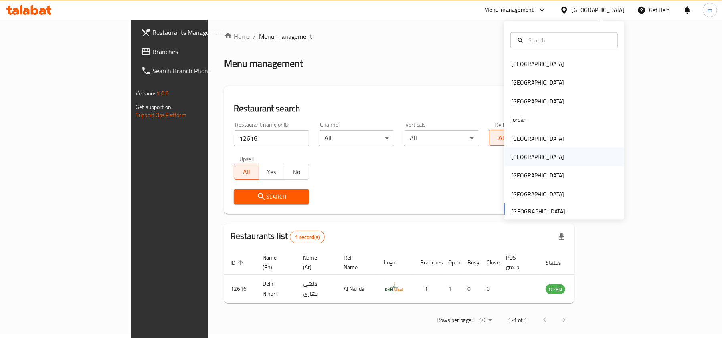
click at [512, 159] on div "[GEOGRAPHIC_DATA]" at bounding box center [537, 157] width 53 height 9
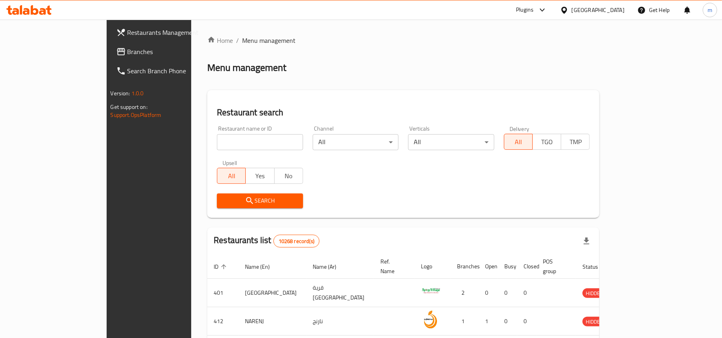
click at [217, 146] on input "search" at bounding box center [260, 142] width 86 height 16
paste input "766359"
type input "766359"
click at [127, 47] on span "Branches" at bounding box center [173, 52] width 93 height 10
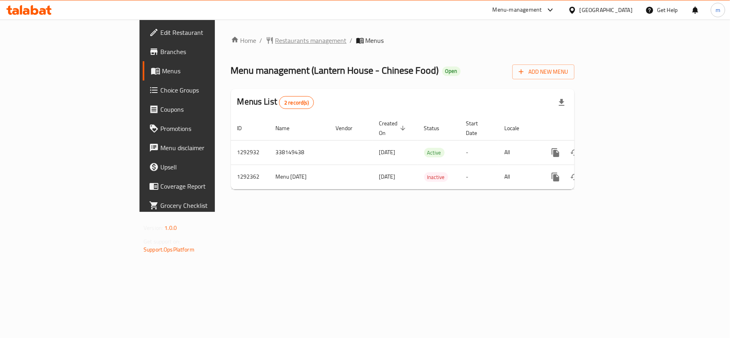
click at [275, 40] on span "Restaurants management" at bounding box center [310, 41] width 71 height 10
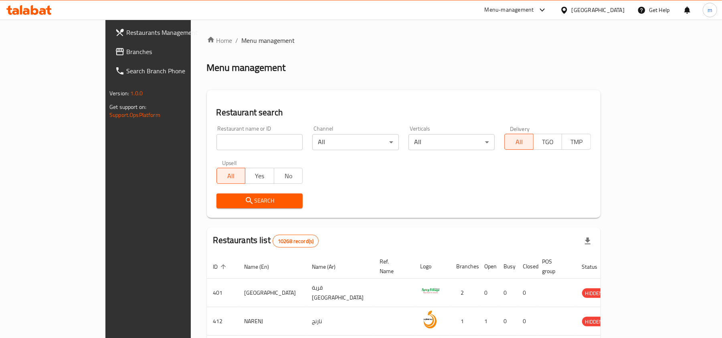
click at [126, 54] on span "Branches" at bounding box center [172, 52] width 93 height 10
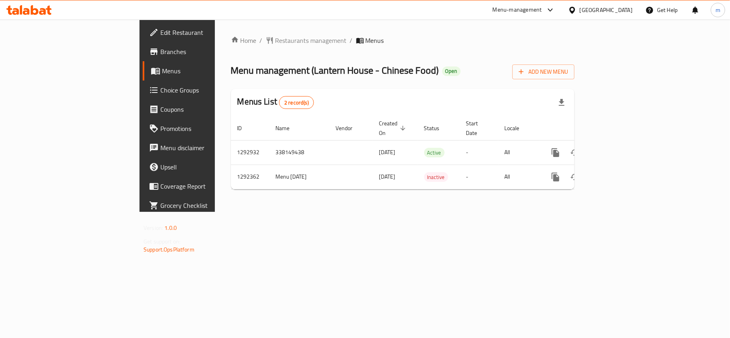
click at [579, 6] on div at bounding box center [574, 10] width 12 height 9
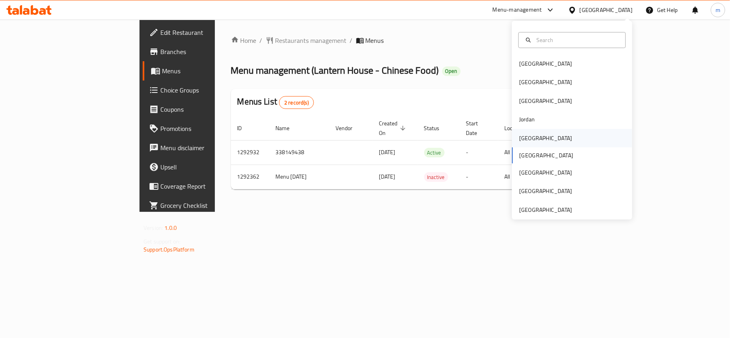
click at [520, 135] on div "[GEOGRAPHIC_DATA]" at bounding box center [545, 138] width 53 height 9
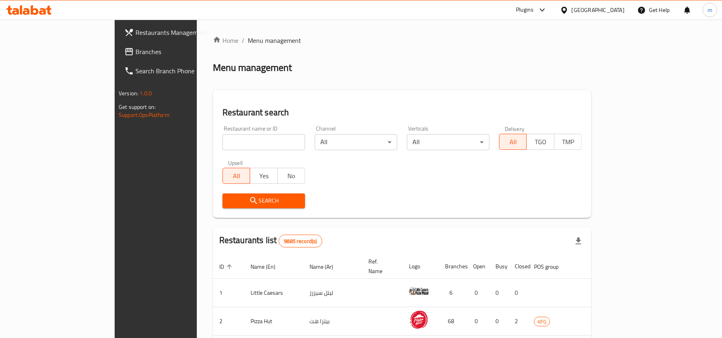
click at [135, 47] on span "Branches" at bounding box center [181, 52] width 93 height 10
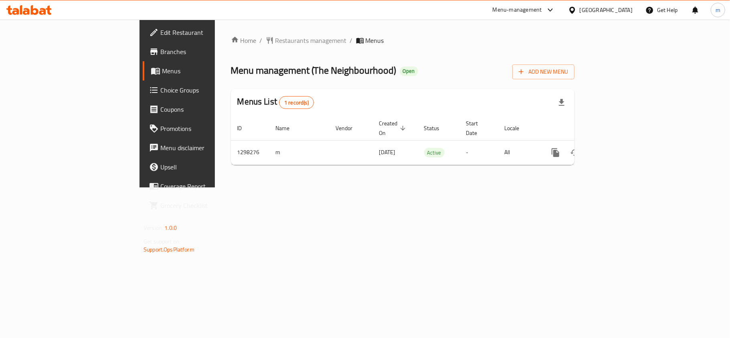
click at [236, 48] on div "Home / Restaurants management / Menus Menu management ( The Neighbourhood ) Ope…" at bounding box center [402, 104] width 343 height 136
click at [275, 42] on span "Restaurants management" at bounding box center [310, 41] width 71 height 10
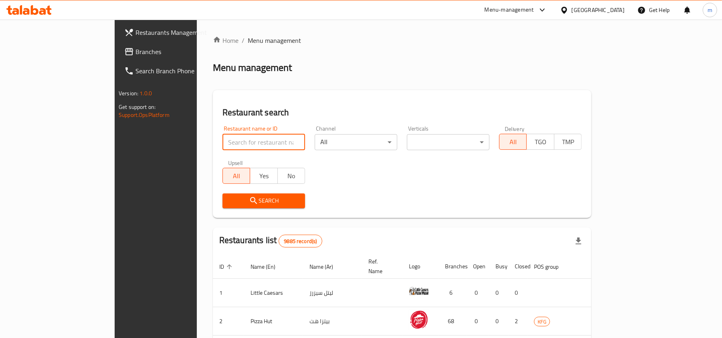
click at [222, 146] on input "search" at bounding box center [263, 142] width 83 height 16
paste input "700879"
type input "700879"
click button "Search" at bounding box center [263, 201] width 83 height 15
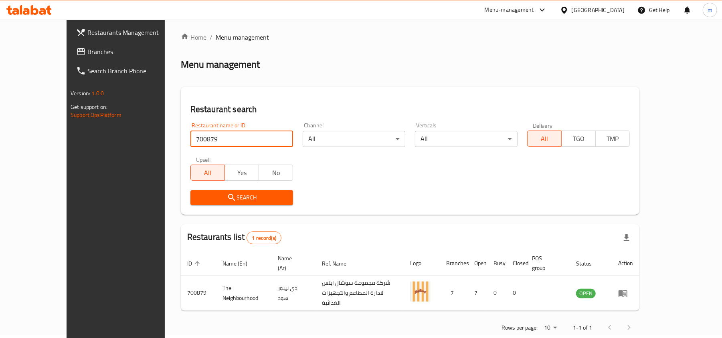
scroll to position [4, 0]
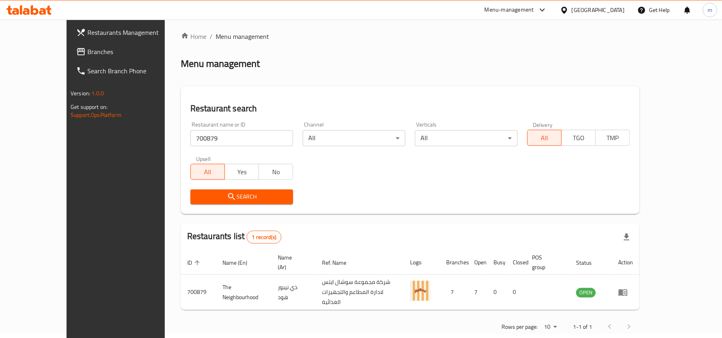
click at [568, 10] on icon at bounding box center [564, 10] width 8 height 8
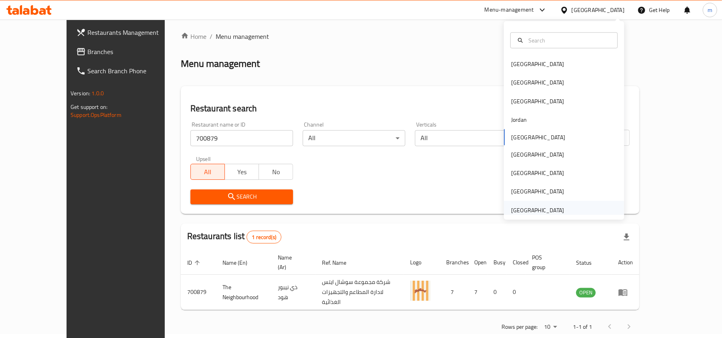
click at [554, 208] on div "[GEOGRAPHIC_DATA]" at bounding box center [537, 210] width 53 height 9
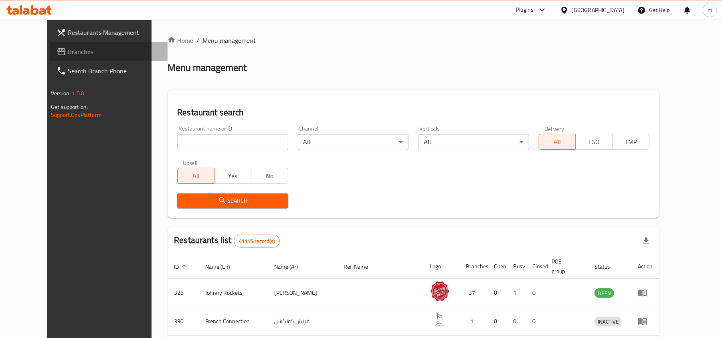
click at [68, 48] on span "Branches" at bounding box center [114, 52] width 93 height 10
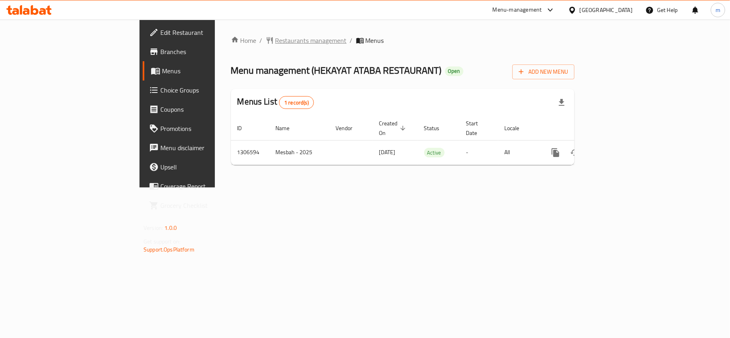
click at [275, 43] on span "Restaurants management" at bounding box center [310, 41] width 71 height 10
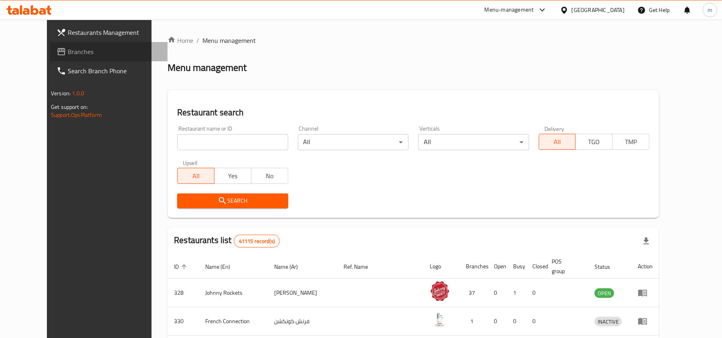
click at [68, 49] on span "Branches" at bounding box center [114, 52] width 93 height 10
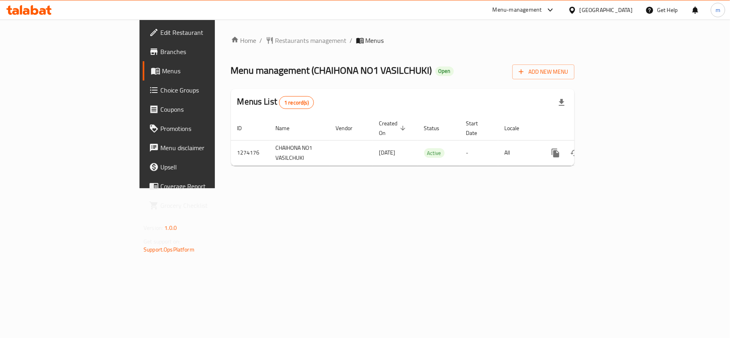
drag, startPoint x: 592, startPoint y: 7, endPoint x: 592, endPoint y: 11, distance: 4.4
click at [592, 7] on div "[GEOGRAPHIC_DATA]" at bounding box center [605, 10] width 53 height 9
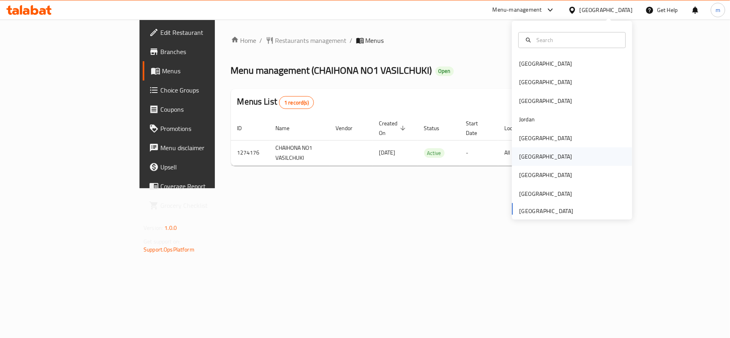
click at [526, 155] on div "[GEOGRAPHIC_DATA]" at bounding box center [545, 156] width 66 height 18
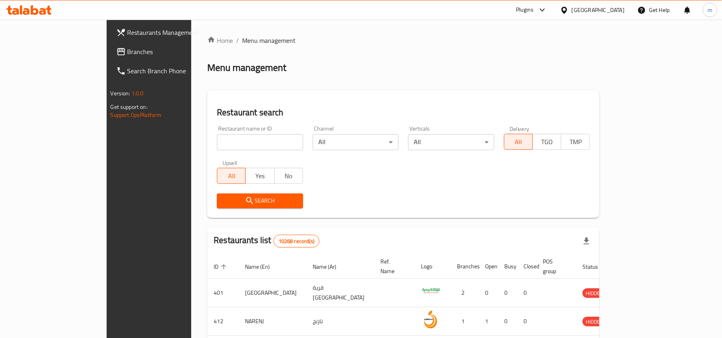
click at [127, 53] on span "Branches" at bounding box center [173, 52] width 93 height 10
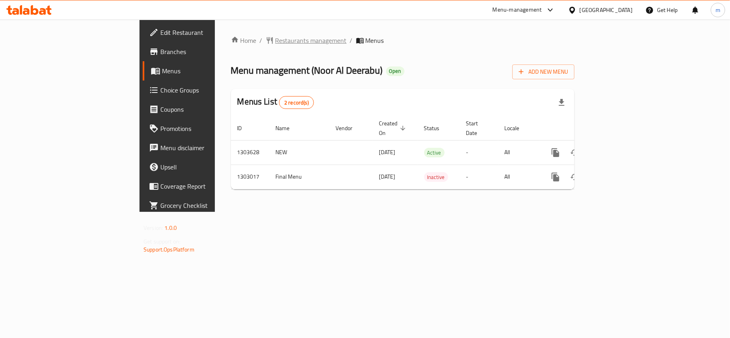
click at [275, 45] on span "Restaurants management" at bounding box center [310, 41] width 71 height 10
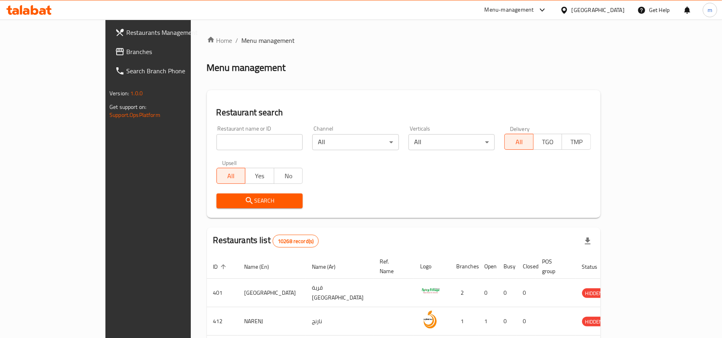
drag, startPoint x: 56, startPoint y: 54, endPoint x: 51, endPoint y: 65, distance: 11.3
click at [126, 54] on span "Branches" at bounding box center [172, 52] width 93 height 10
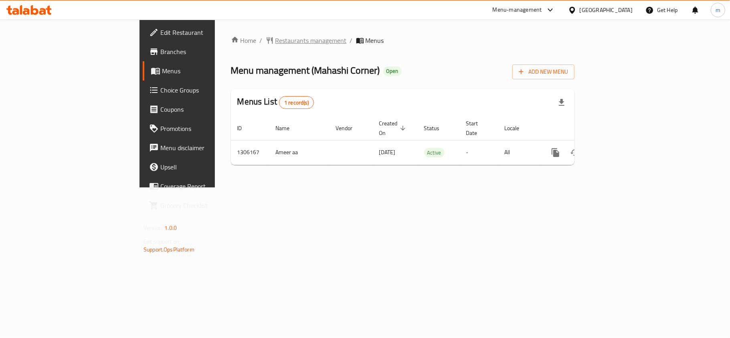
click at [275, 39] on span "Restaurants management" at bounding box center [310, 41] width 71 height 10
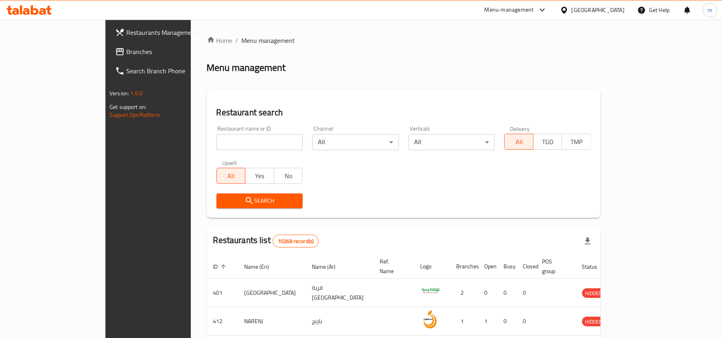
click at [216, 148] on input "search" at bounding box center [259, 142] width 87 height 16
paste input "704004"
type input "704004"
click button "Search" at bounding box center [259, 201] width 87 height 15
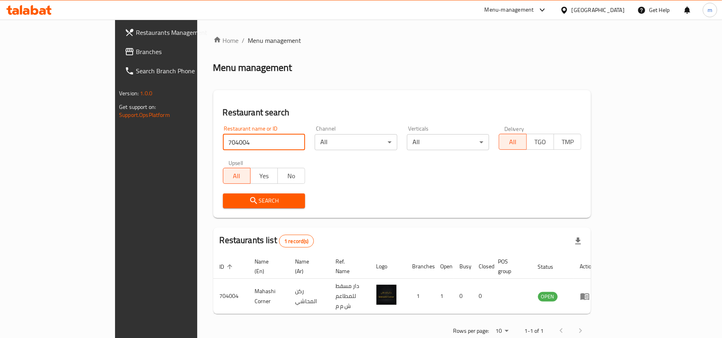
click at [612, 8] on div "[GEOGRAPHIC_DATA]" at bounding box center [597, 10] width 53 height 9
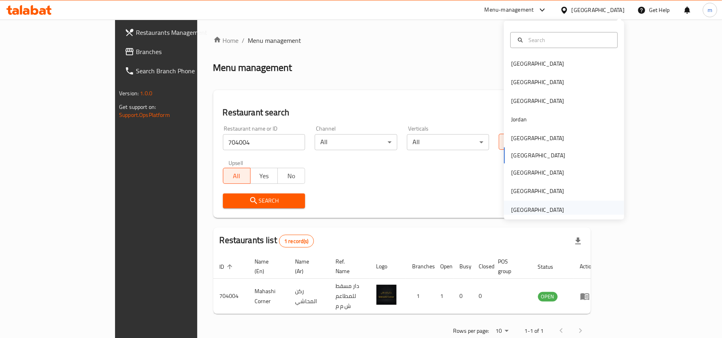
click at [538, 213] on div "[GEOGRAPHIC_DATA]" at bounding box center [537, 210] width 53 height 9
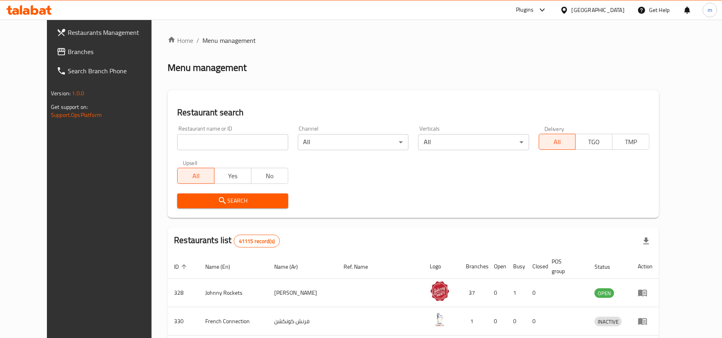
click at [68, 48] on span "Branches" at bounding box center [114, 52] width 93 height 10
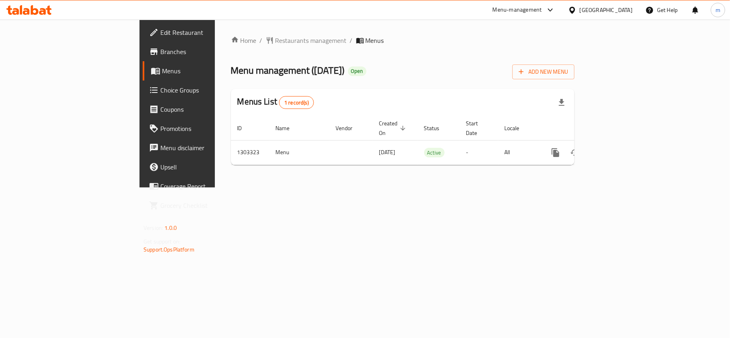
click at [590, 10] on div "[GEOGRAPHIC_DATA]" at bounding box center [605, 10] width 53 height 9
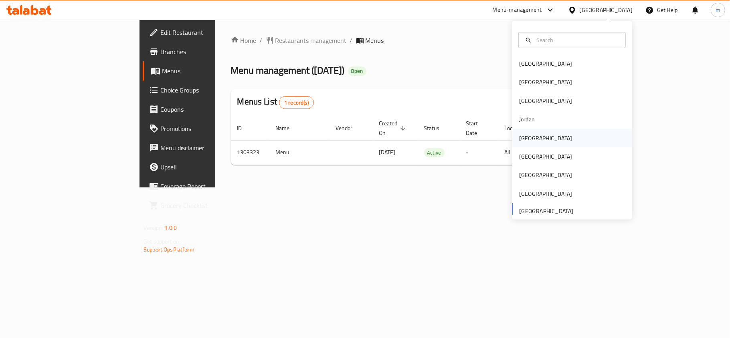
click at [524, 138] on div "[GEOGRAPHIC_DATA]" at bounding box center [545, 138] width 53 height 9
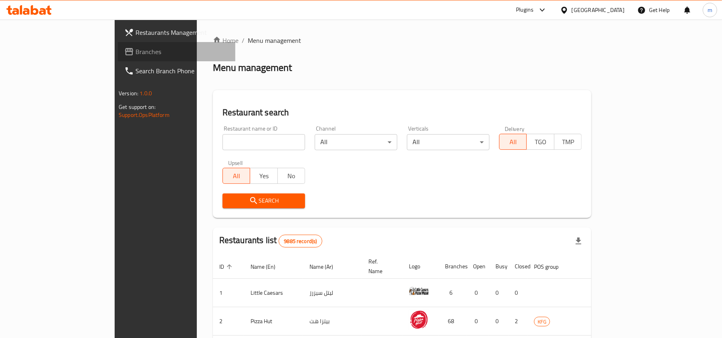
click at [135, 53] on span "Branches" at bounding box center [181, 52] width 93 height 10
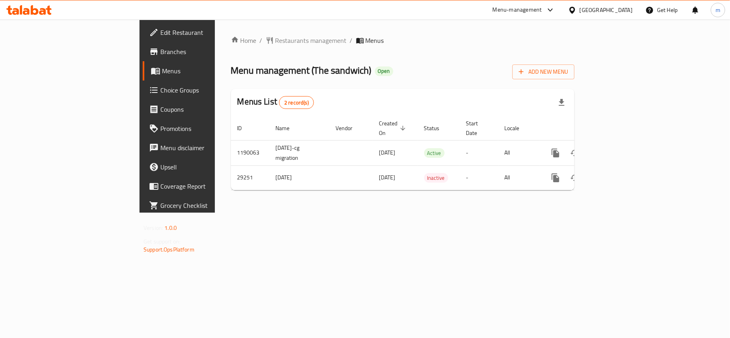
click at [619, 7] on div "[GEOGRAPHIC_DATA]" at bounding box center [605, 10] width 53 height 9
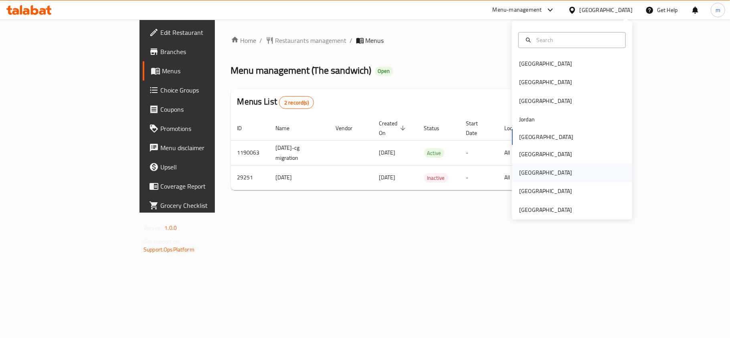
click at [519, 175] on div "[GEOGRAPHIC_DATA]" at bounding box center [545, 172] width 53 height 9
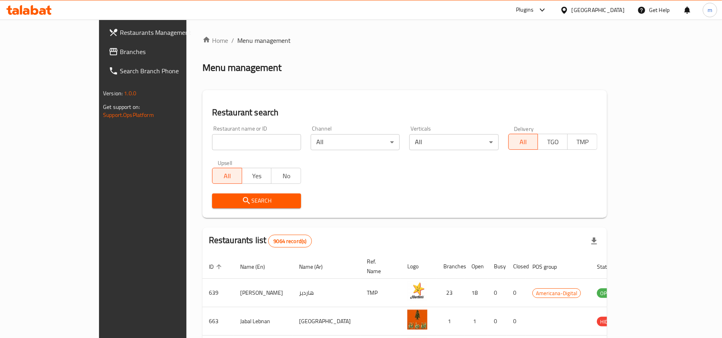
click at [120, 48] on span "Branches" at bounding box center [166, 52] width 93 height 10
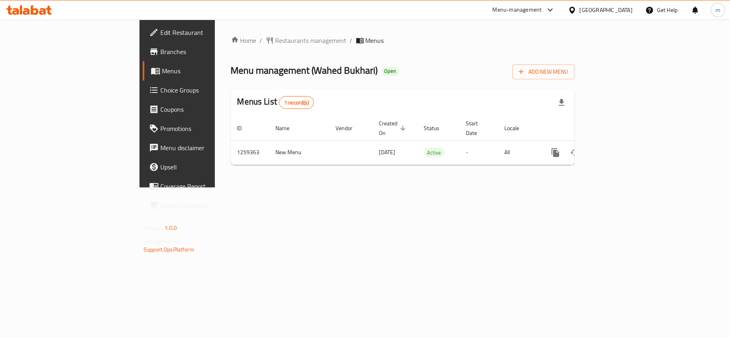
click at [576, 10] on icon at bounding box center [572, 10] width 8 height 8
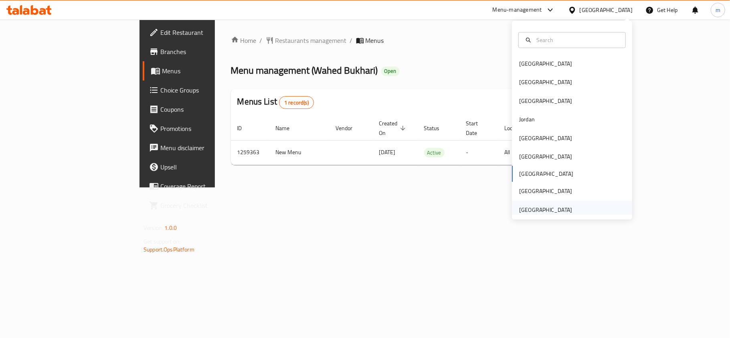
click at [558, 212] on div "[GEOGRAPHIC_DATA]" at bounding box center [545, 210] width 53 height 9
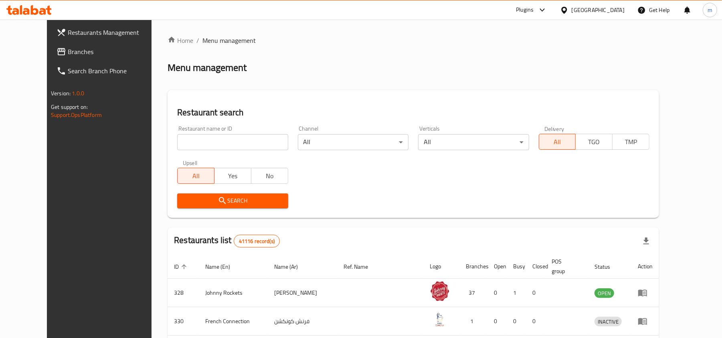
click at [75, 46] on link "Branches" at bounding box center [108, 51] width 117 height 19
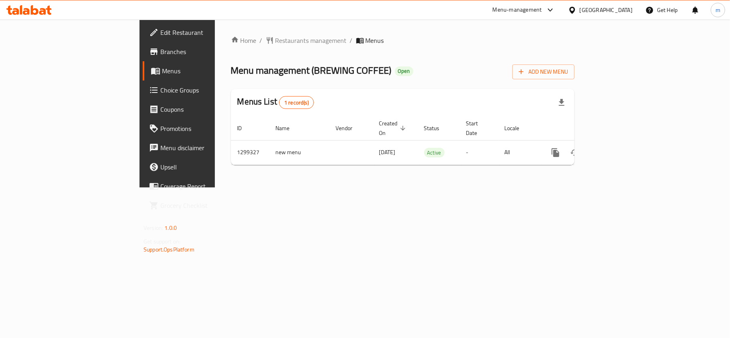
click at [218, 32] on div "Home / Restaurants management / Menus Menu management ( BREWING COFFEE ) Open A…" at bounding box center [402, 104] width 375 height 168
click at [275, 41] on span "Restaurants management" at bounding box center [310, 41] width 71 height 10
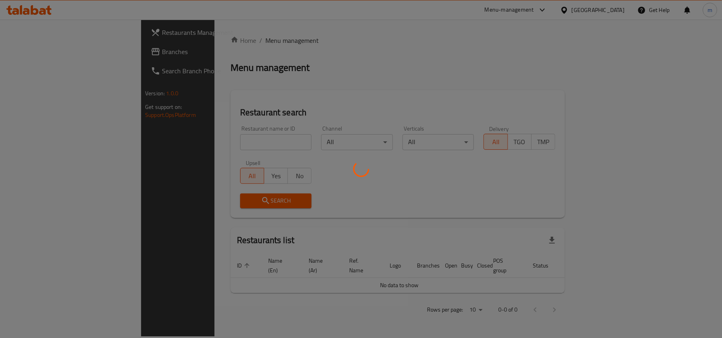
click at [178, 141] on div at bounding box center [361, 169] width 722 height 338
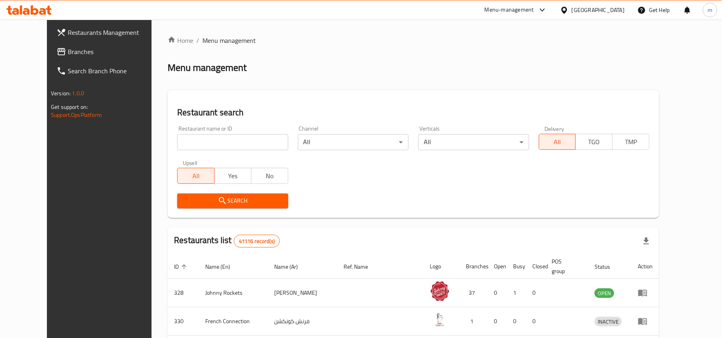
click at [178, 141] on input "search" at bounding box center [232, 142] width 111 height 16
paste input "701285"
type input "701285"
click button "Search" at bounding box center [232, 201] width 111 height 15
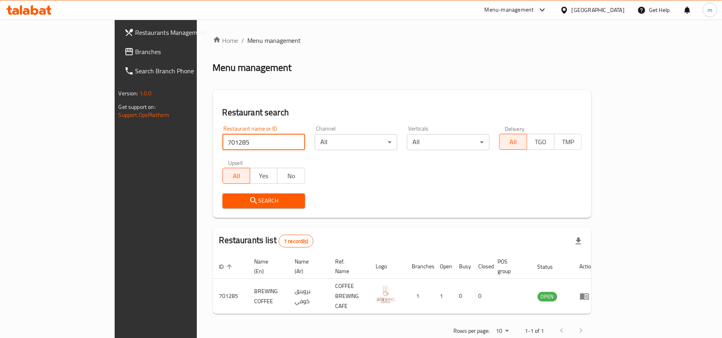
click at [135, 53] on span "Branches" at bounding box center [181, 52] width 93 height 10
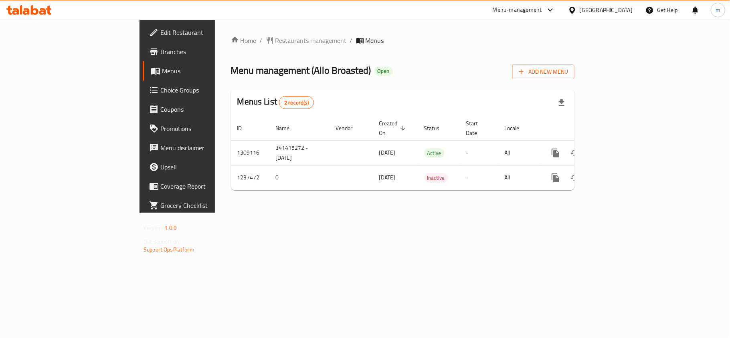
click at [231, 47] on div "Home / Restaurants management / Menus Menu management ( Allo Broasted ) Open Ad…" at bounding box center [402, 116] width 343 height 161
click at [275, 44] on span "Restaurants management" at bounding box center [310, 41] width 71 height 10
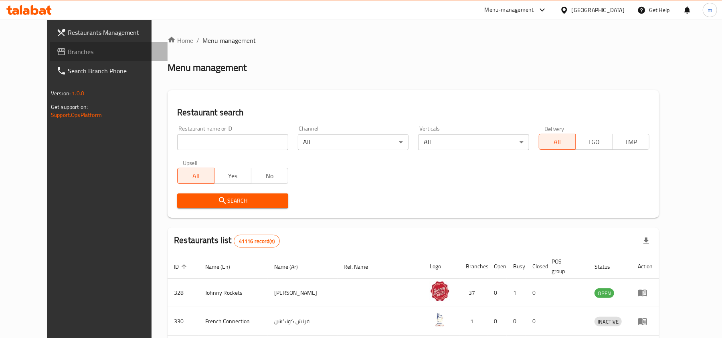
click at [68, 48] on span "Branches" at bounding box center [114, 52] width 93 height 10
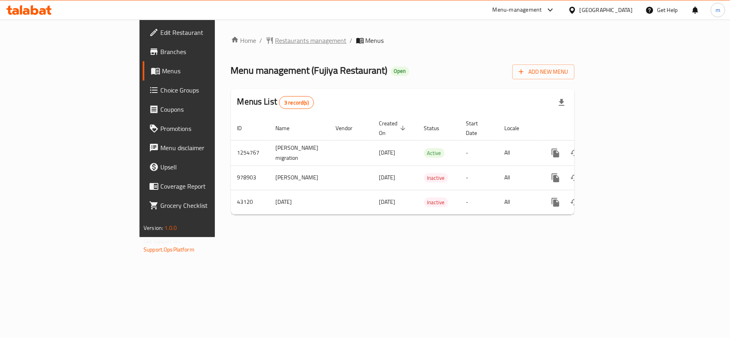
click at [275, 44] on span "Restaurants management" at bounding box center [310, 41] width 71 height 10
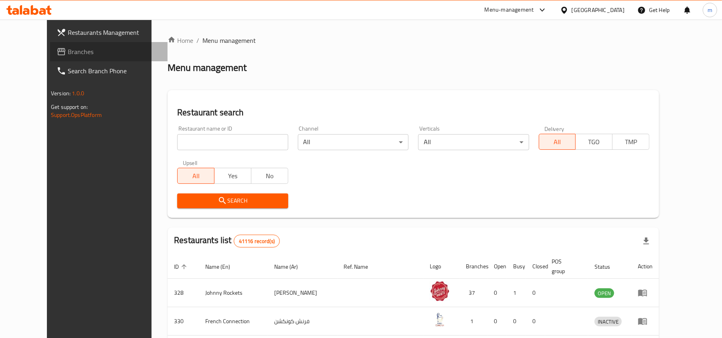
click at [68, 49] on span "Branches" at bounding box center [114, 52] width 93 height 10
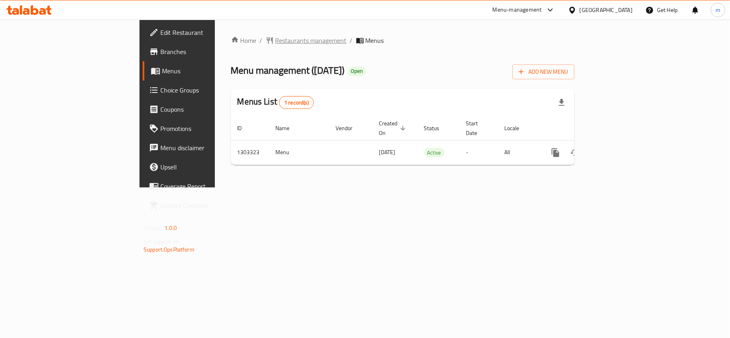
click at [275, 37] on span "Restaurants management" at bounding box center [310, 41] width 71 height 10
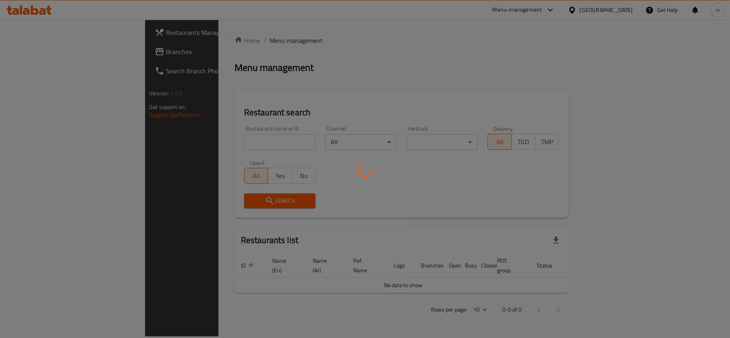
click at [175, 138] on div at bounding box center [365, 169] width 730 height 338
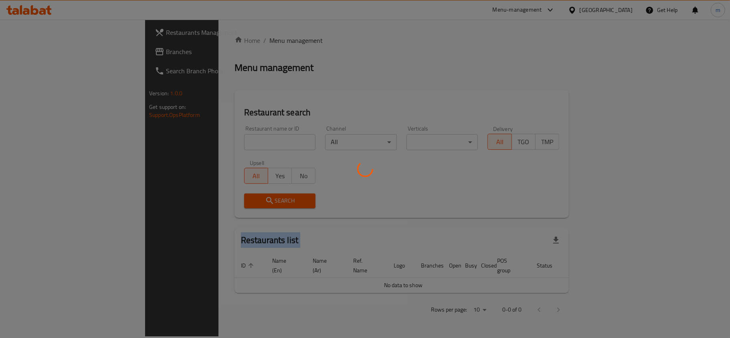
click at [175, 138] on div at bounding box center [365, 169] width 730 height 338
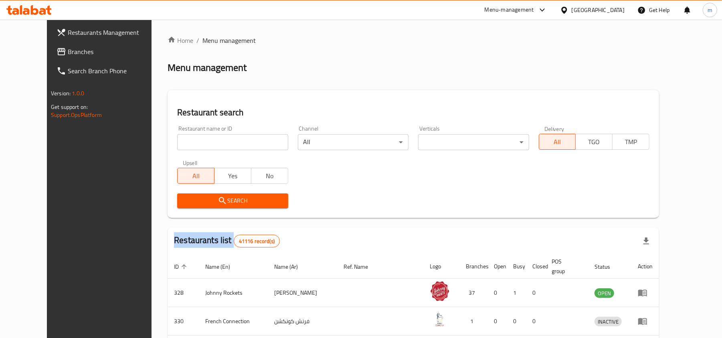
click at [175, 138] on div "Home / Menu management Menu management Restaurant search Restaurant name or ID …" at bounding box center [412, 297] width 491 height 523
click at [177, 138] on input "search" at bounding box center [232, 142] width 111 height 16
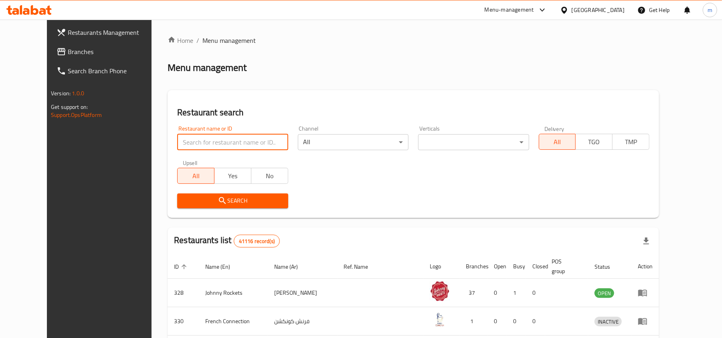
click at [177, 138] on input "search" at bounding box center [232, 142] width 111 height 16
paste input "702766"
type input "702766"
click button "Search" at bounding box center [232, 201] width 111 height 15
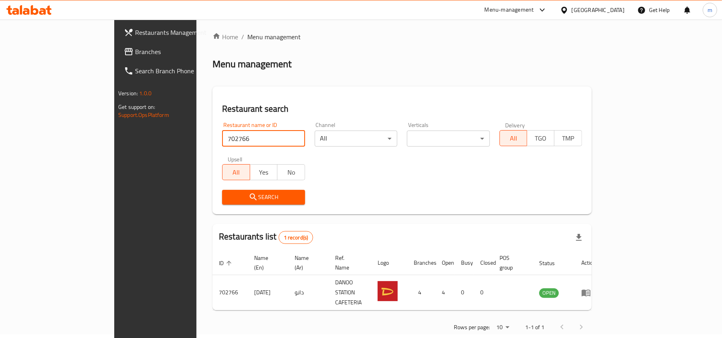
scroll to position [4, 0]
click at [135, 50] on span "Branches" at bounding box center [181, 52] width 93 height 10
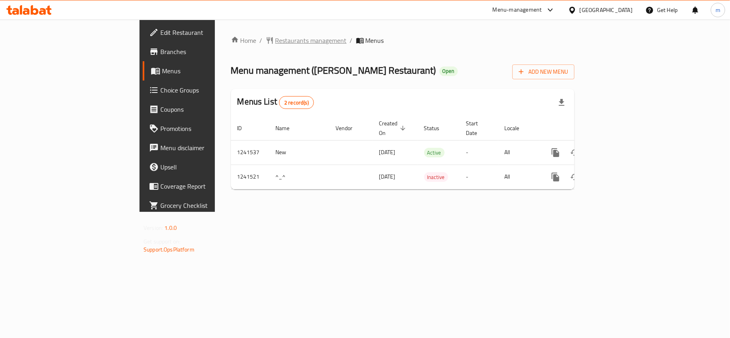
click at [275, 44] on span "Restaurants management" at bounding box center [310, 41] width 71 height 10
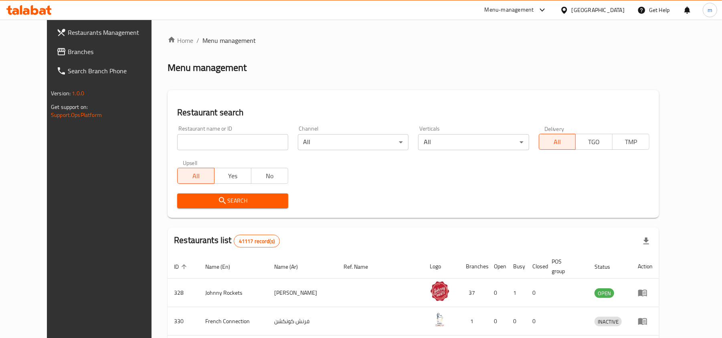
click at [68, 55] on span "Branches" at bounding box center [114, 52] width 93 height 10
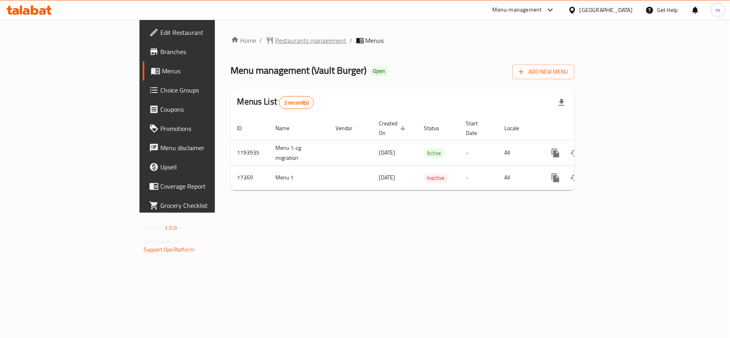
click at [275, 42] on span "Restaurants management" at bounding box center [310, 41] width 71 height 10
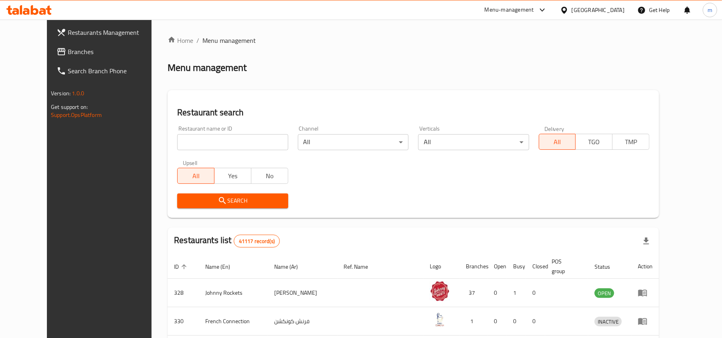
click at [68, 47] on span "Branches" at bounding box center [114, 52] width 93 height 10
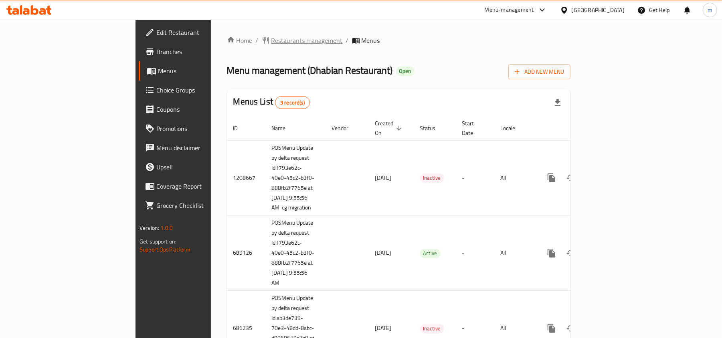
click at [271, 39] on span "Restaurants management" at bounding box center [306, 41] width 71 height 10
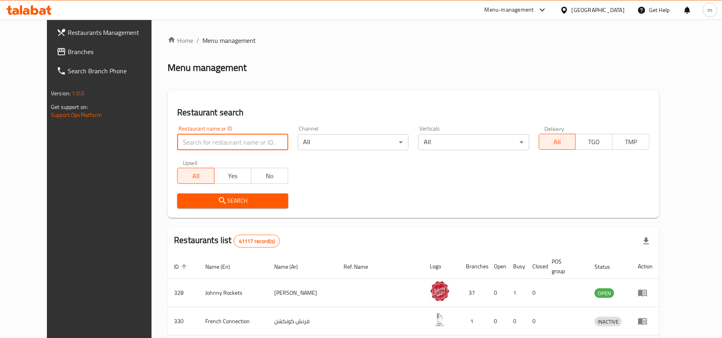
click at [185, 143] on input "search" at bounding box center [232, 142] width 111 height 16
paste input "25256"
type input "25256"
click button "Search" at bounding box center [232, 201] width 111 height 15
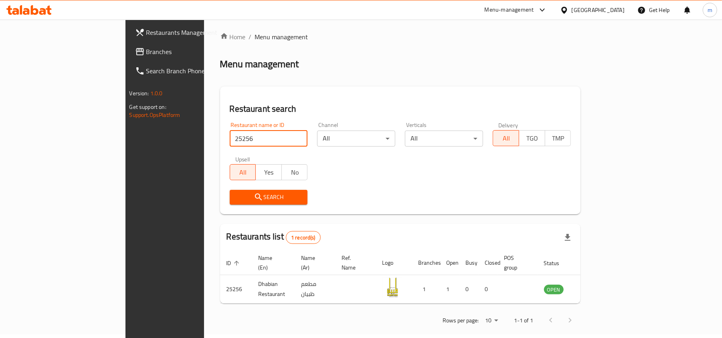
scroll to position [4, 0]
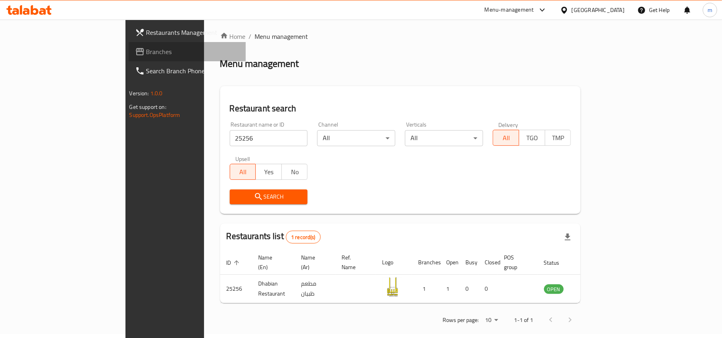
click at [146, 56] on span "Branches" at bounding box center [192, 52] width 93 height 10
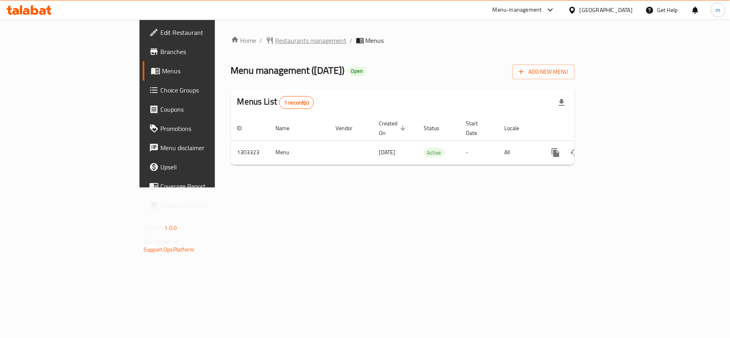
click at [275, 40] on span "Restaurants management" at bounding box center [310, 41] width 71 height 10
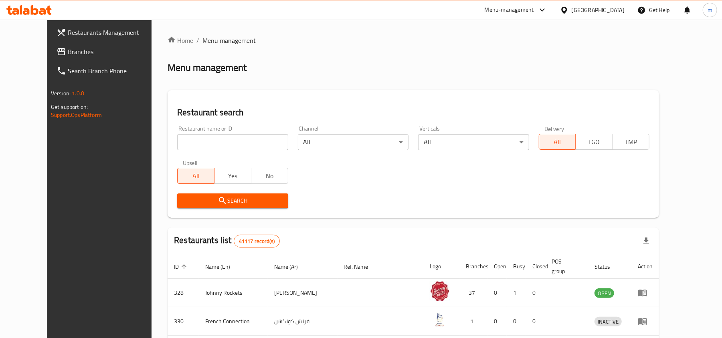
click at [177, 140] on input "search" at bounding box center [232, 142] width 111 height 16
paste input "702766"
type input "702766"
click button "Search" at bounding box center [232, 201] width 111 height 15
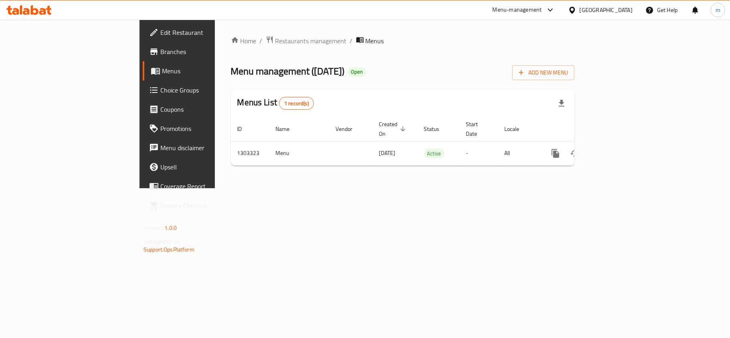
click at [160, 91] on span "Choice Groups" at bounding box center [207, 90] width 95 height 10
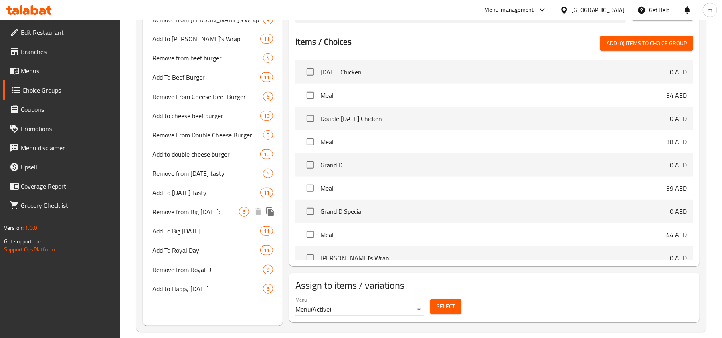
scroll to position [354, 0]
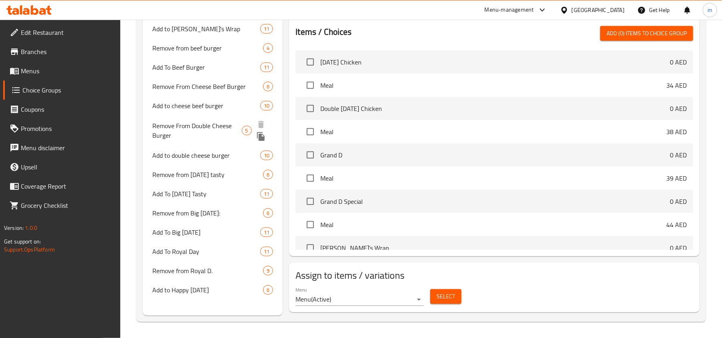
drag, startPoint x: 165, startPoint y: 118, endPoint x: 182, endPoint y: 134, distance: 22.9
click at [165, 121] on span "Remove From Double Cheese Burger" at bounding box center [196, 130] width 89 height 19
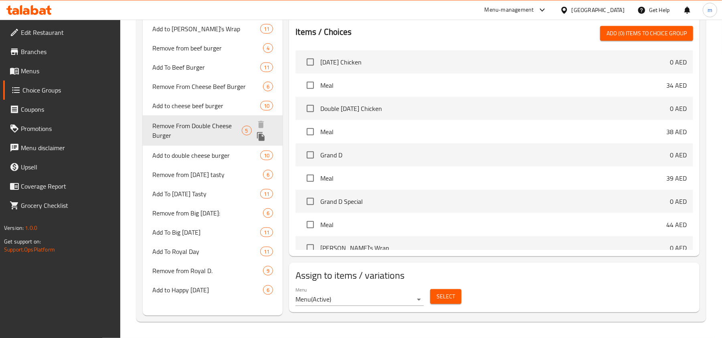
type input "Remove From Double Cheese Burger"
type input "ازاله من دبل تشيز برجر"
type input "0"
type input "5"
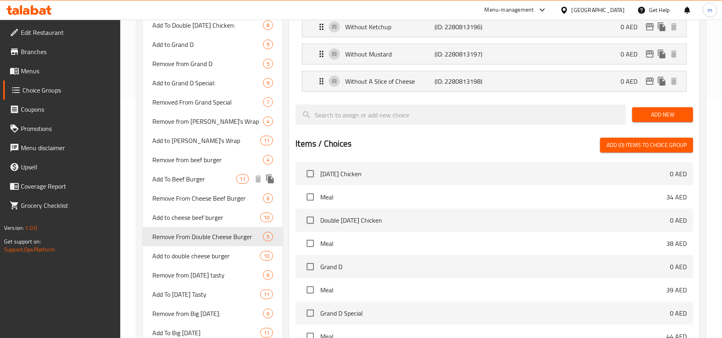
scroll to position [300, 0]
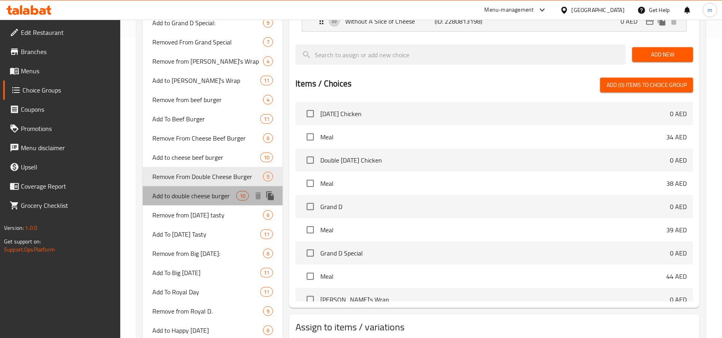
click at [178, 195] on span "Add to double cheese burger" at bounding box center [194, 196] width 84 height 10
type input "Add to double cheese burger"
type input "أضف إلى الضعف برجر جبن"
type input "1"
type input "10"
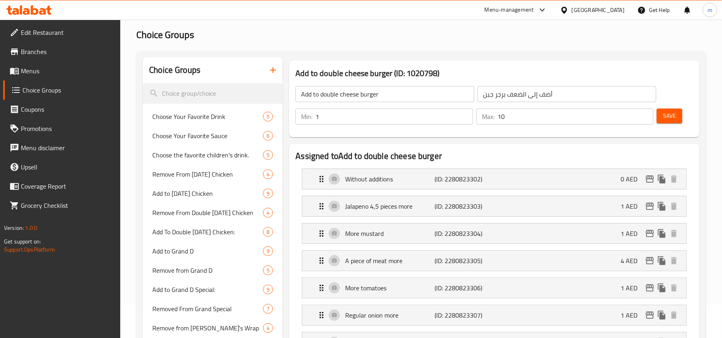
scroll to position [0, 0]
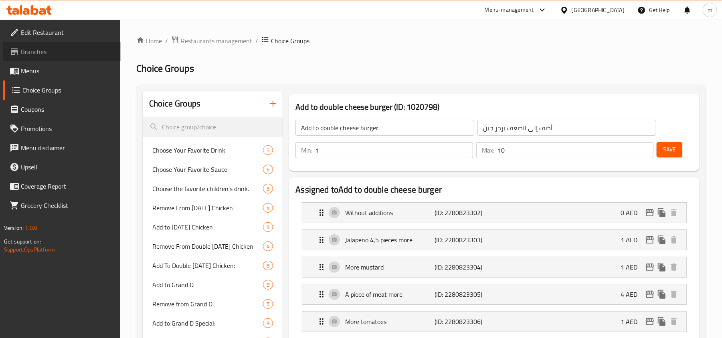
click at [26, 53] on span "Branches" at bounding box center [67, 52] width 93 height 10
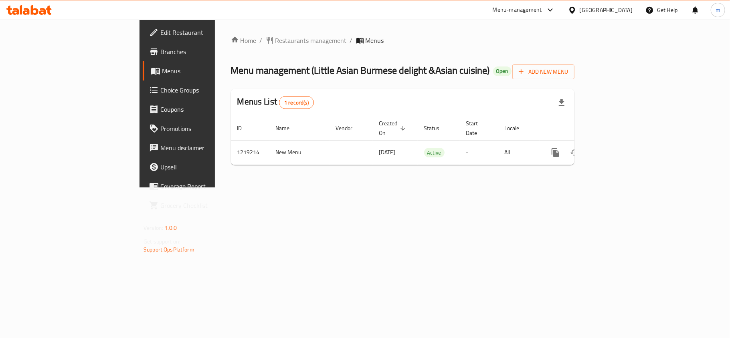
drag, startPoint x: 592, startPoint y: 7, endPoint x: 593, endPoint y: 12, distance: 5.0
click at [593, 12] on div "[GEOGRAPHIC_DATA]" at bounding box center [605, 10] width 53 height 9
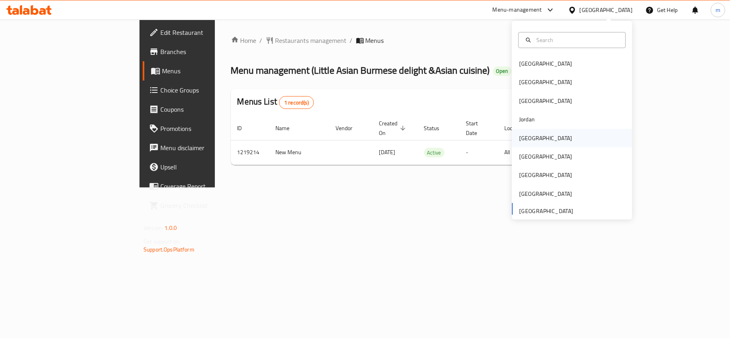
click at [524, 139] on div "[GEOGRAPHIC_DATA]" at bounding box center [545, 138] width 53 height 9
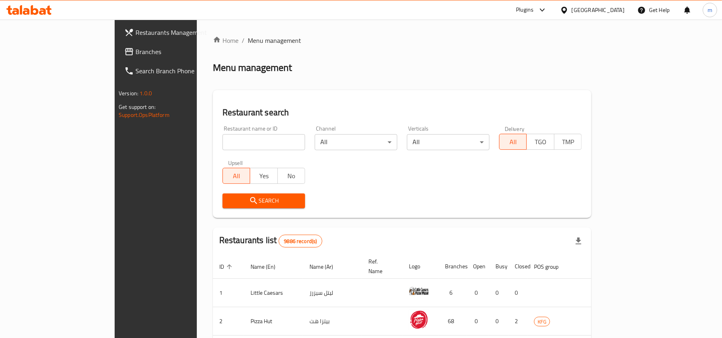
drag, startPoint x: 24, startPoint y: 47, endPoint x: 21, endPoint y: 50, distance: 4.6
click at [135, 47] on span "Branches" at bounding box center [181, 52] width 93 height 10
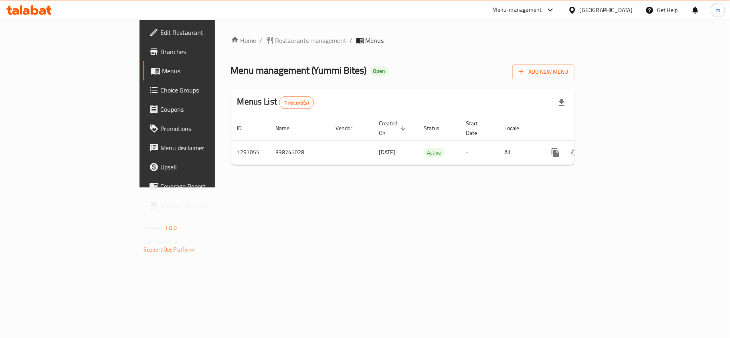
click at [617, 8] on div "[GEOGRAPHIC_DATA]" at bounding box center [605, 10] width 53 height 9
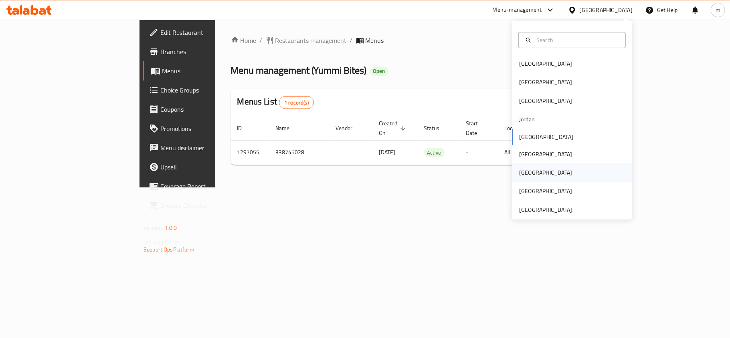
click at [514, 169] on div "[GEOGRAPHIC_DATA]" at bounding box center [545, 172] width 66 height 18
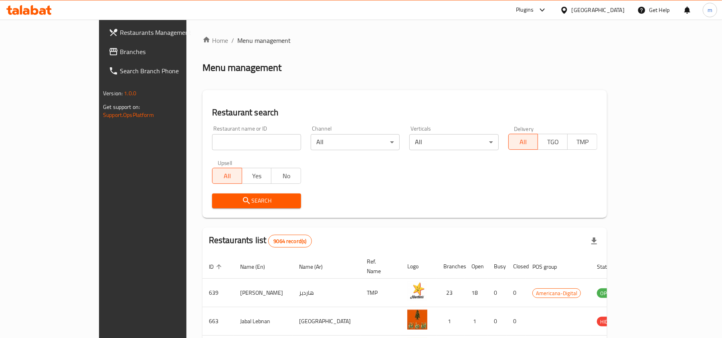
click at [120, 47] on span "Branches" at bounding box center [166, 52] width 93 height 10
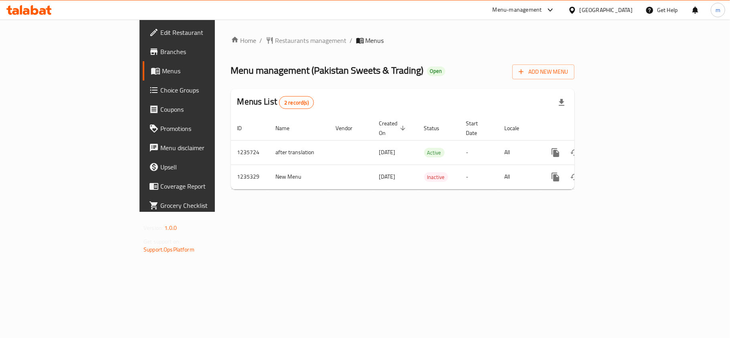
click at [579, 7] on div at bounding box center [574, 10] width 12 height 9
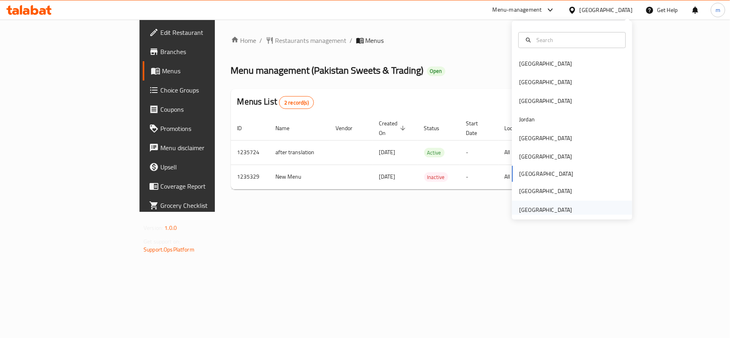
click at [538, 209] on div "[GEOGRAPHIC_DATA]" at bounding box center [545, 210] width 53 height 9
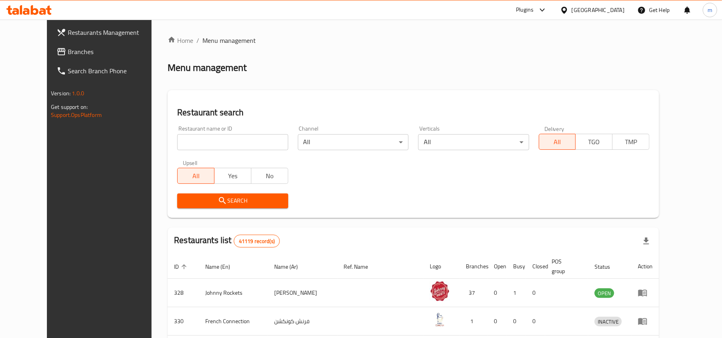
click at [177, 140] on input "search" at bounding box center [232, 142] width 111 height 16
click at [68, 53] on span "Branches" at bounding box center [114, 52] width 93 height 10
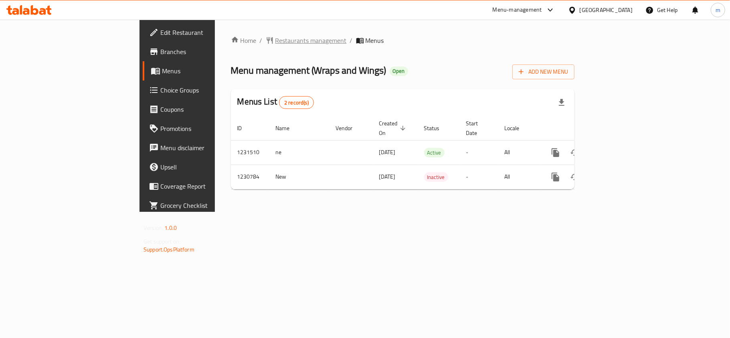
click at [275, 36] on span "Restaurants management" at bounding box center [310, 41] width 71 height 10
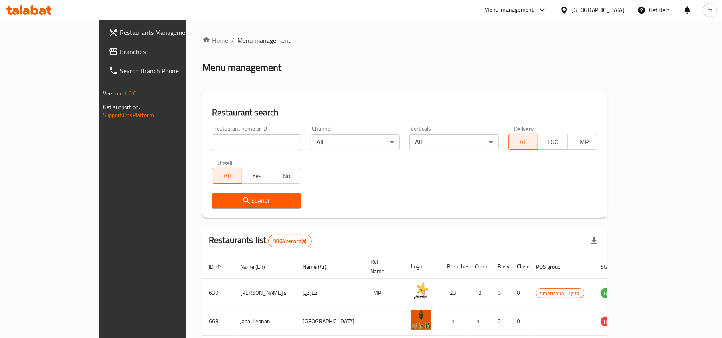
click at [202, 141] on div "Home / Menu management Menu management Restaurant search Restaurant name or ID …" at bounding box center [404, 294] width 404 height 516
click at [212, 141] on input "search" at bounding box center [256, 142] width 89 height 16
paste input "677246"
click button "Search" at bounding box center [256, 201] width 89 height 15
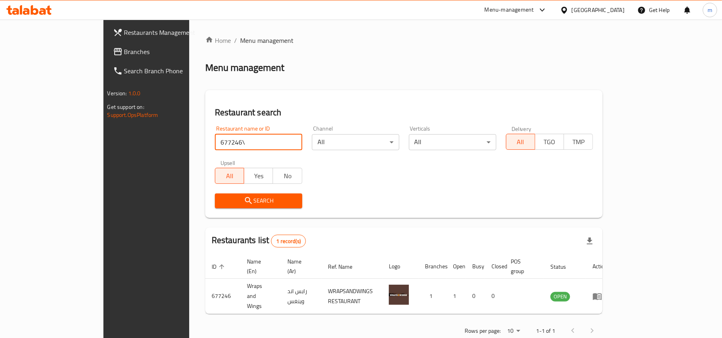
type input "677246"
click button "Search" at bounding box center [258, 201] width 87 height 15
click at [568, 13] on icon at bounding box center [564, 10] width 8 height 8
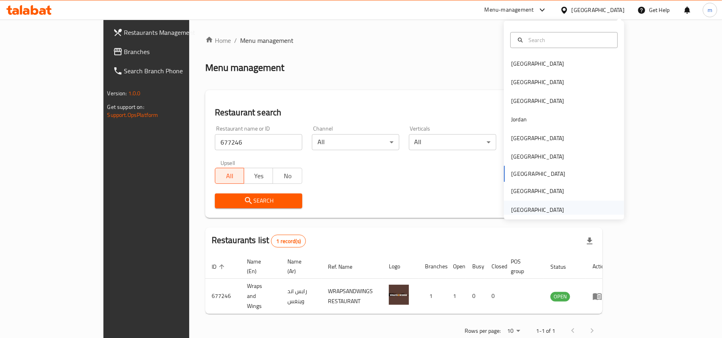
click at [544, 206] on div "[GEOGRAPHIC_DATA]" at bounding box center [537, 210] width 53 height 9
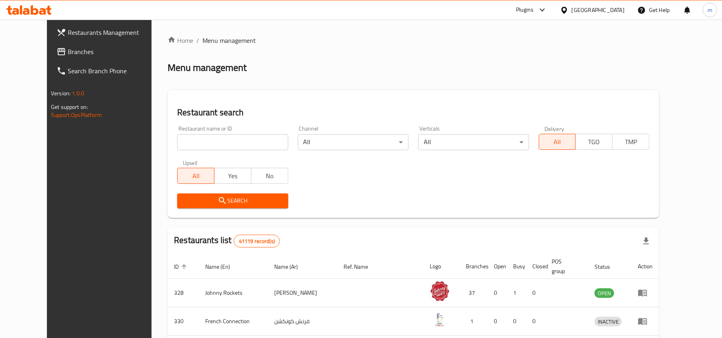
click at [68, 47] on span "Branches" at bounding box center [114, 52] width 93 height 10
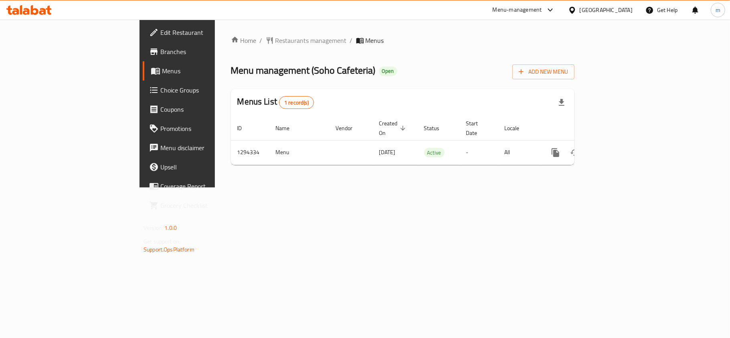
click at [602, 5] on div "[GEOGRAPHIC_DATA]" at bounding box center [599, 9] width 77 height 19
click at [569, 10] on icon at bounding box center [572, 10] width 8 height 8
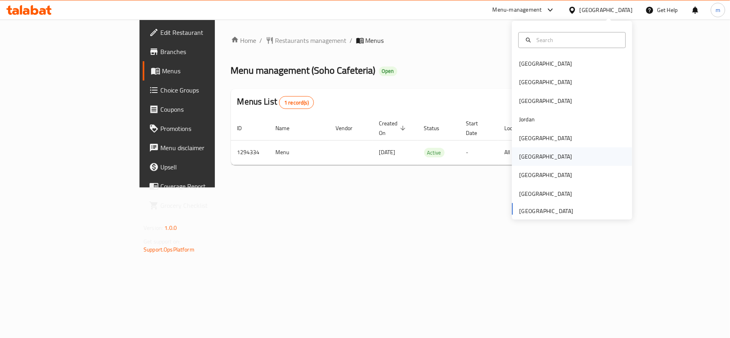
click at [519, 157] on div "[GEOGRAPHIC_DATA]" at bounding box center [545, 156] width 53 height 9
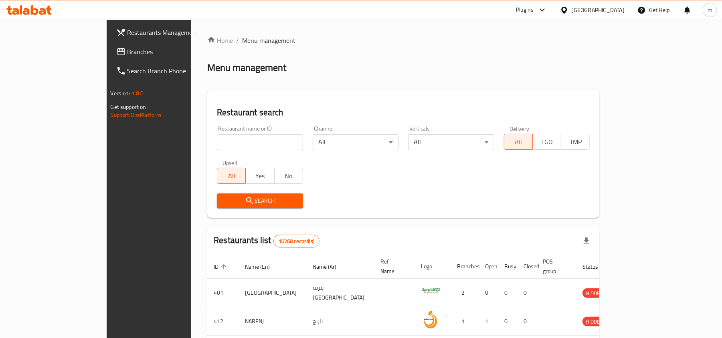
drag, startPoint x: 58, startPoint y: 50, endPoint x: 44, endPoint y: 56, distance: 15.4
click at [127, 50] on span "Branches" at bounding box center [173, 52] width 93 height 10
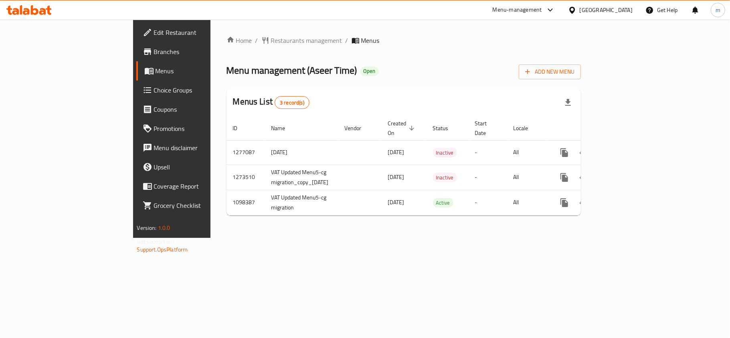
click at [575, 9] on icon at bounding box center [572, 9] width 6 height 7
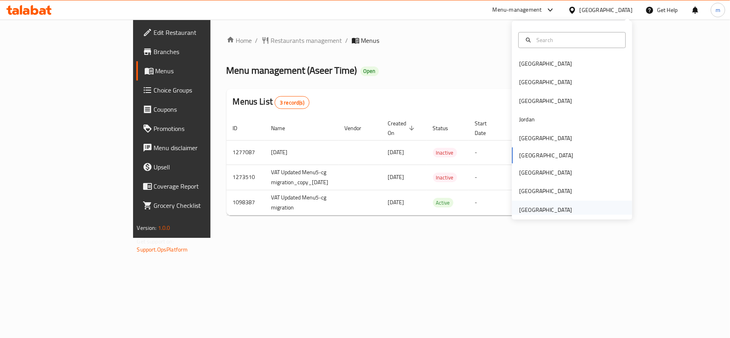
click at [545, 208] on div "[GEOGRAPHIC_DATA]" at bounding box center [545, 210] width 53 height 9
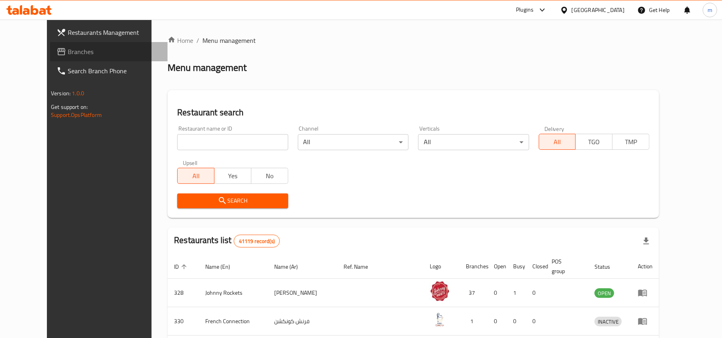
click at [68, 49] on span "Branches" at bounding box center [114, 52] width 93 height 10
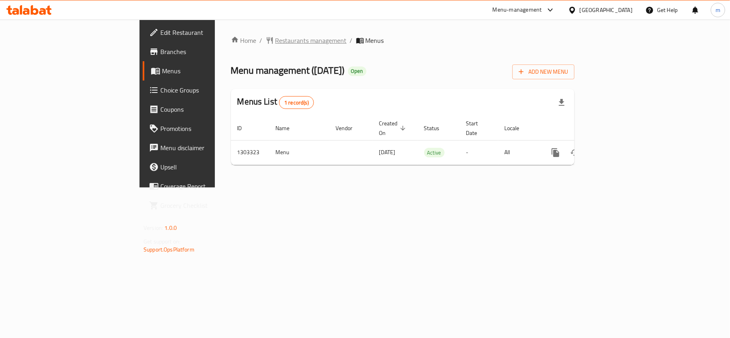
click at [275, 37] on span "Restaurants management" at bounding box center [310, 41] width 71 height 10
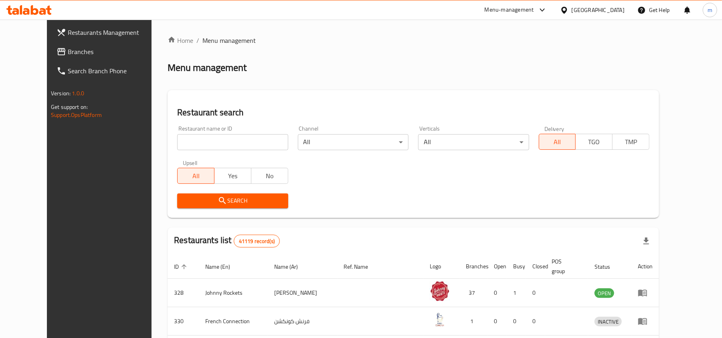
click at [177, 141] on input "search" at bounding box center [232, 142] width 111 height 16
paste input "702766"
type input "702766"
click button "Search" at bounding box center [232, 201] width 111 height 15
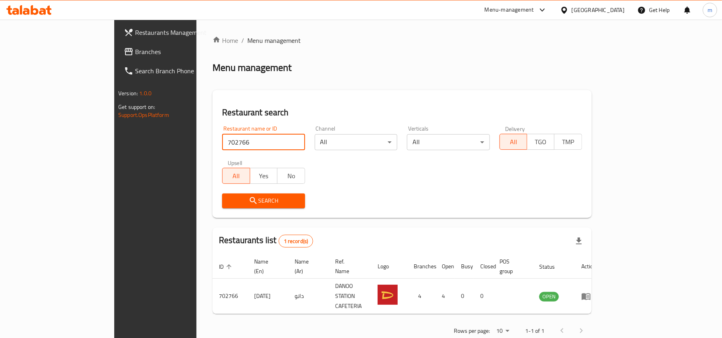
scroll to position [4, 0]
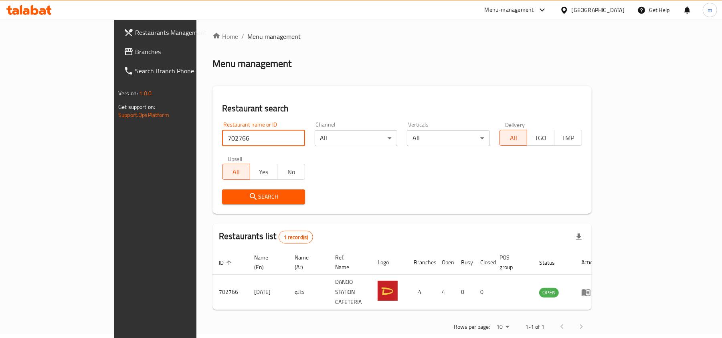
click at [576, 8] on div "[GEOGRAPHIC_DATA]" at bounding box center [597, 10] width 53 height 9
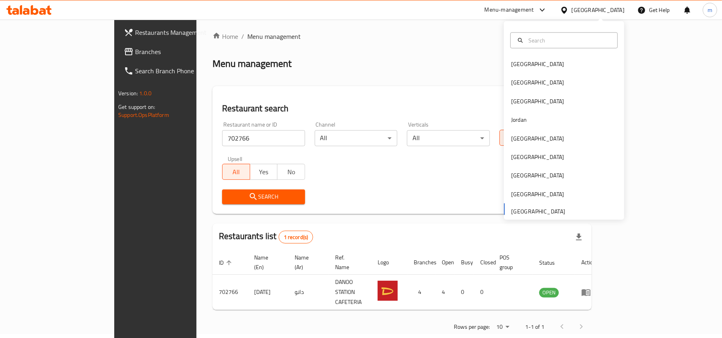
click at [427, 48] on div "Home / Menu management Menu management Restaurant search Restaurant name or ID …" at bounding box center [401, 185] width 379 height 306
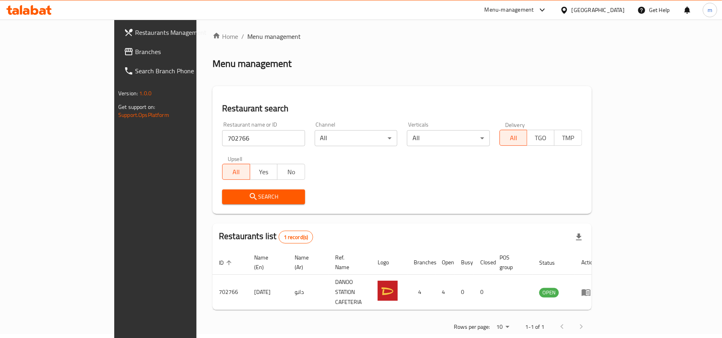
click at [135, 54] on span "Branches" at bounding box center [181, 52] width 93 height 10
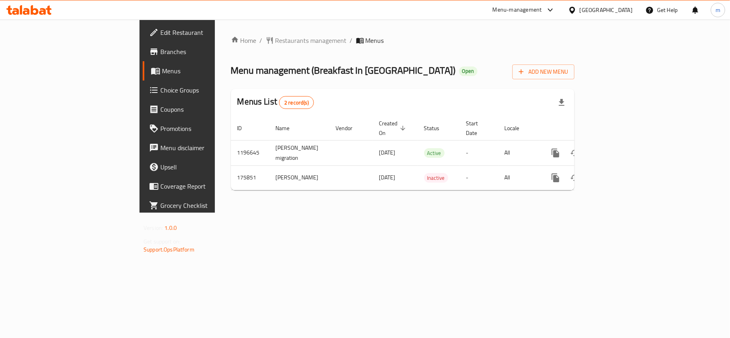
drag, startPoint x: 566, startPoint y: 13, endPoint x: 574, endPoint y: 12, distance: 8.2
click at [568, 13] on div "[GEOGRAPHIC_DATA]" at bounding box center [599, 9] width 77 height 19
click at [574, 12] on icon at bounding box center [572, 9] width 6 height 7
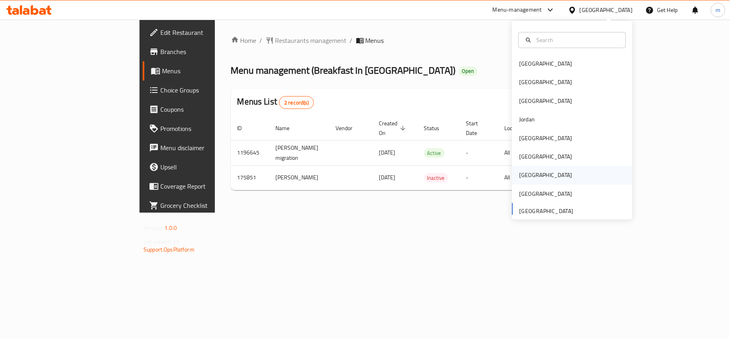
click at [529, 174] on div "[GEOGRAPHIC_DATA]" at bounding box center [545, 175] width 66 height 18
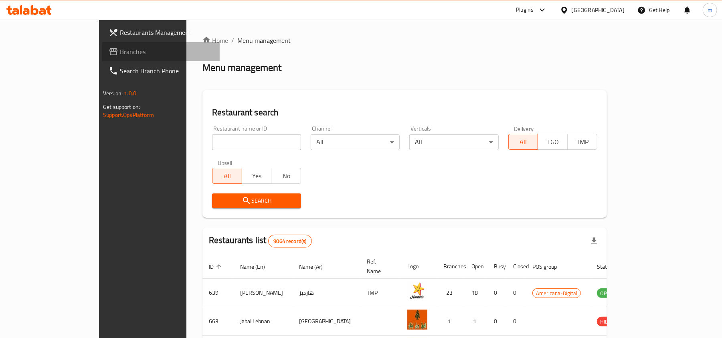
click at [120, 49] on span "Branches" at bounding box center [166, 52] width 93 height 10
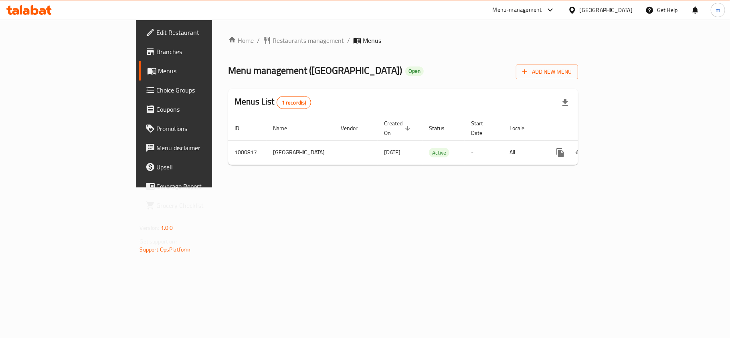
click at [575, 13] on icon at bounding box center [572, 9] width 6 height 7
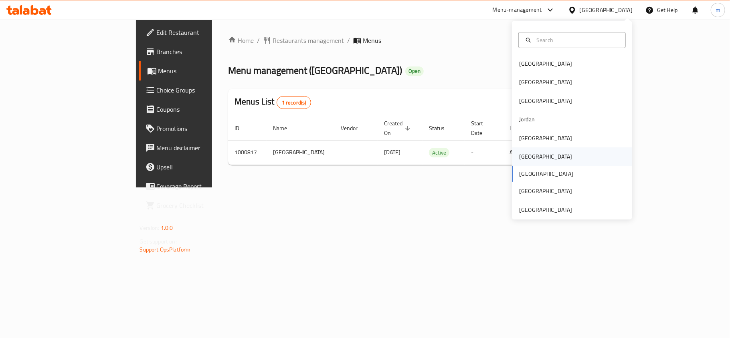
click at [525, 154] on div "[GEOGRAPHIC_DATA]" at bounding box center [545, 156] width 53 height 9
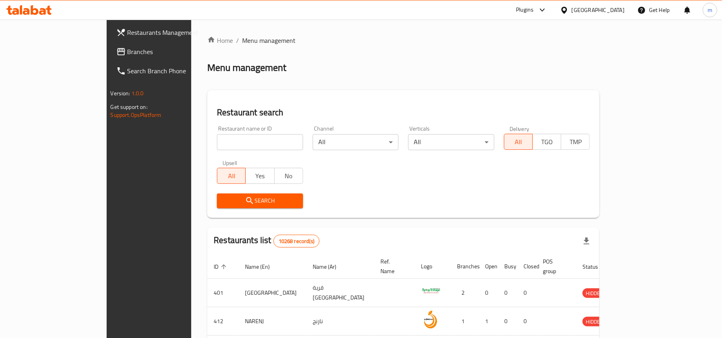
click at [110, 58] on link "Branches" at bounding box center [168, 51] width 117 height 19
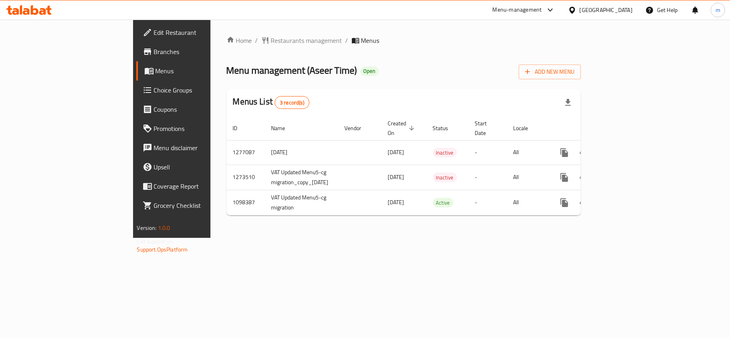
click at [579, 11] on div at bounding box center [574, 10] width 12 height 9
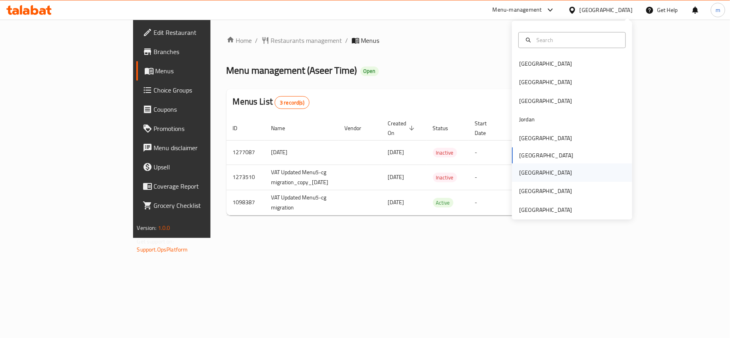
click at [524, 175] on div "[GEOGRAPHIC_DATA]" at bounding box center [545, 172] width 66 height 18
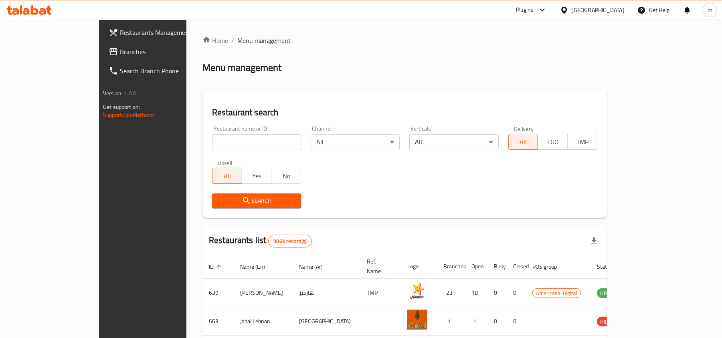
click at [120, 54] on span "Branches" at bounding box center [166, 52] width 93 height 10
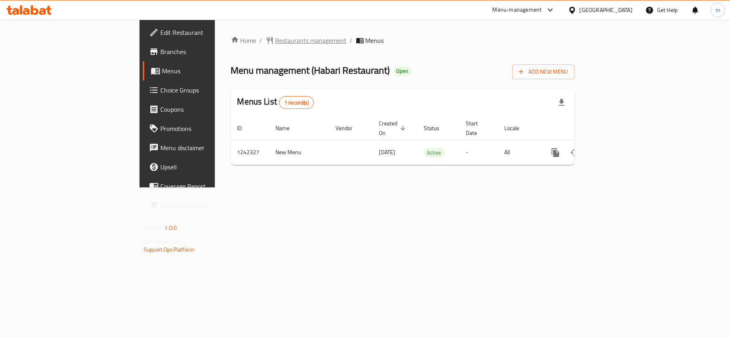
click at [275, 37] on span "Restaurants management" at bounding box center [310, 41] width 71 height 10
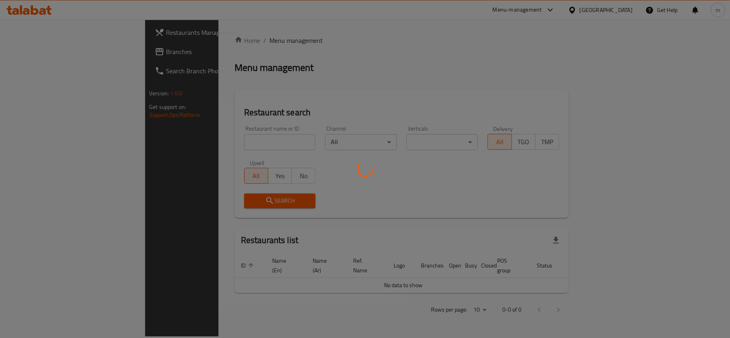
click at [168, 143] on div at bounding box center [365, 169] width 730 height 338
click at [169, 143] on div at bounding box center [365, 169] width 730 height 338
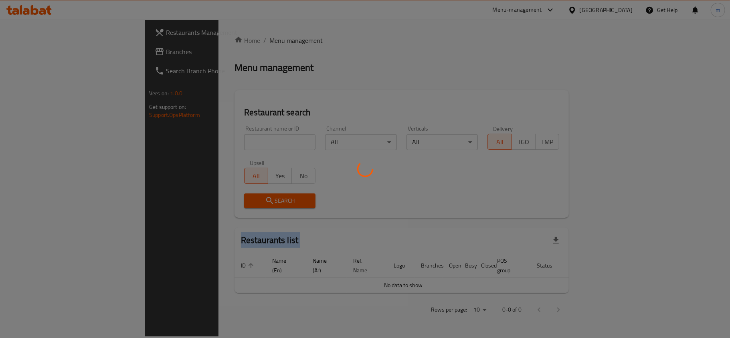
click at [169, 143] on div at bounding box center [365, 169] width 730 height 338
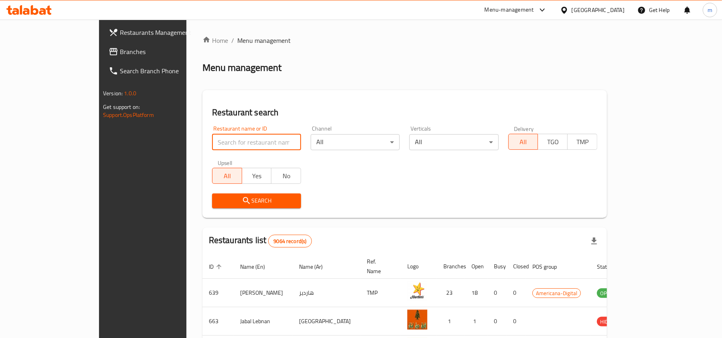
click at [212, 139] on input "search" at bounding box center [256, 142] width 89 height 16
paste input "681098"
type input "681098"
click button "Search" at bounding box center [256, 201] width 89 height 15
